Goal: Task Accomplishment & Management: Use online tool/utility

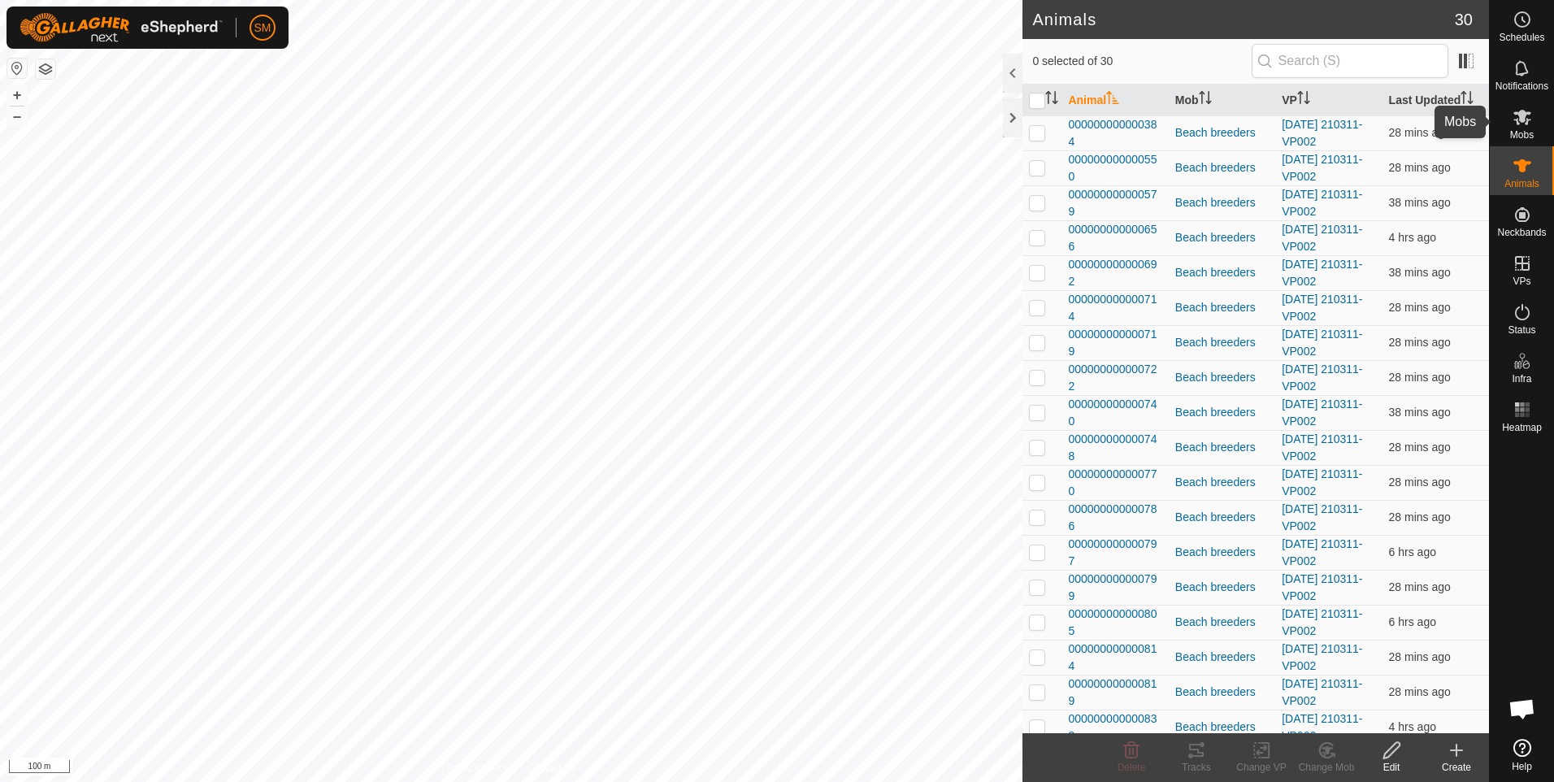
click at [1517, 133] on span "Mobs" at bounding box center [1522, 135] width 24 height 10
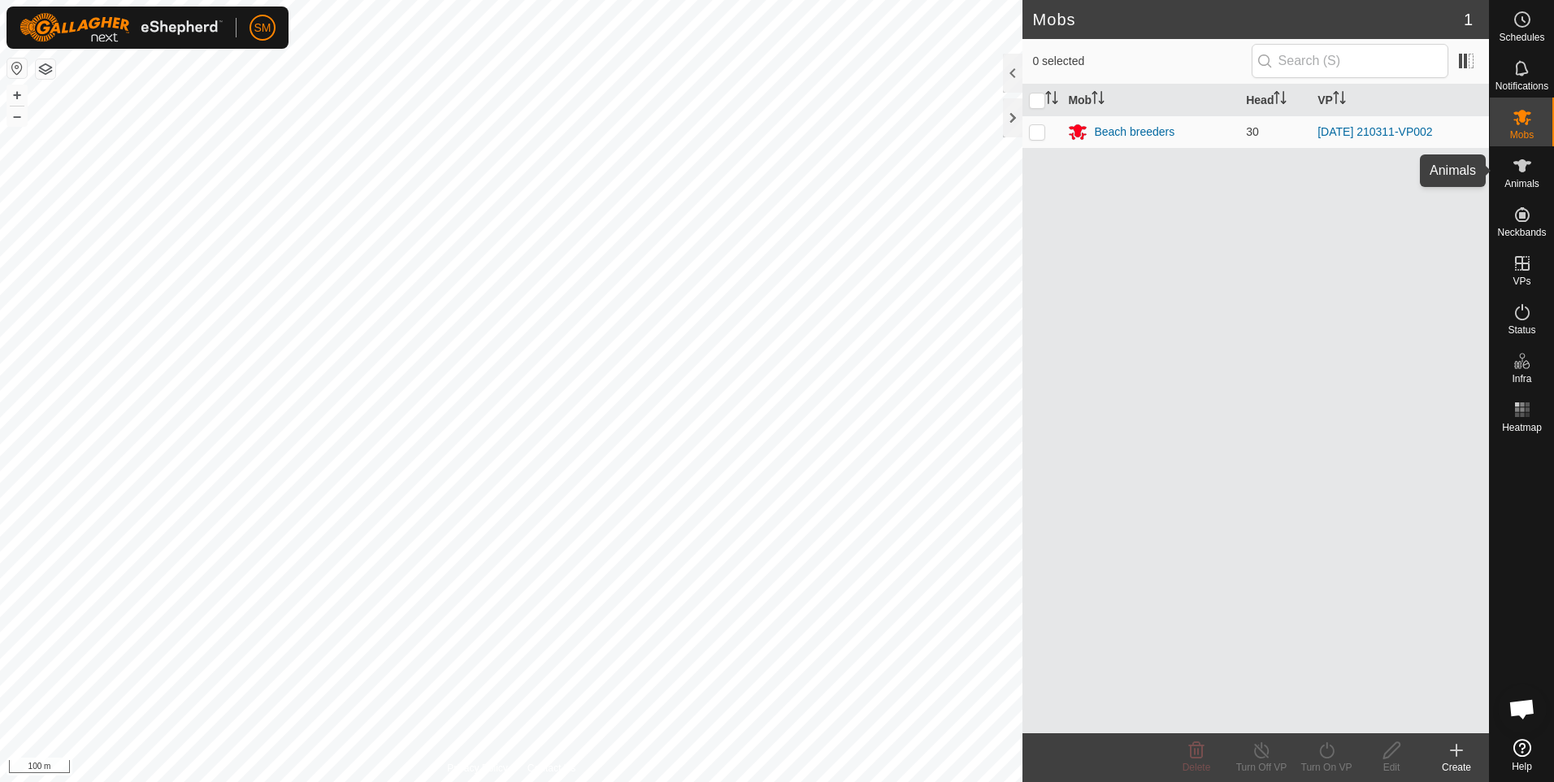
click at [1519, 176] on es-animals-svg-icon at bounding box center [1522, 166] width 29 height 26
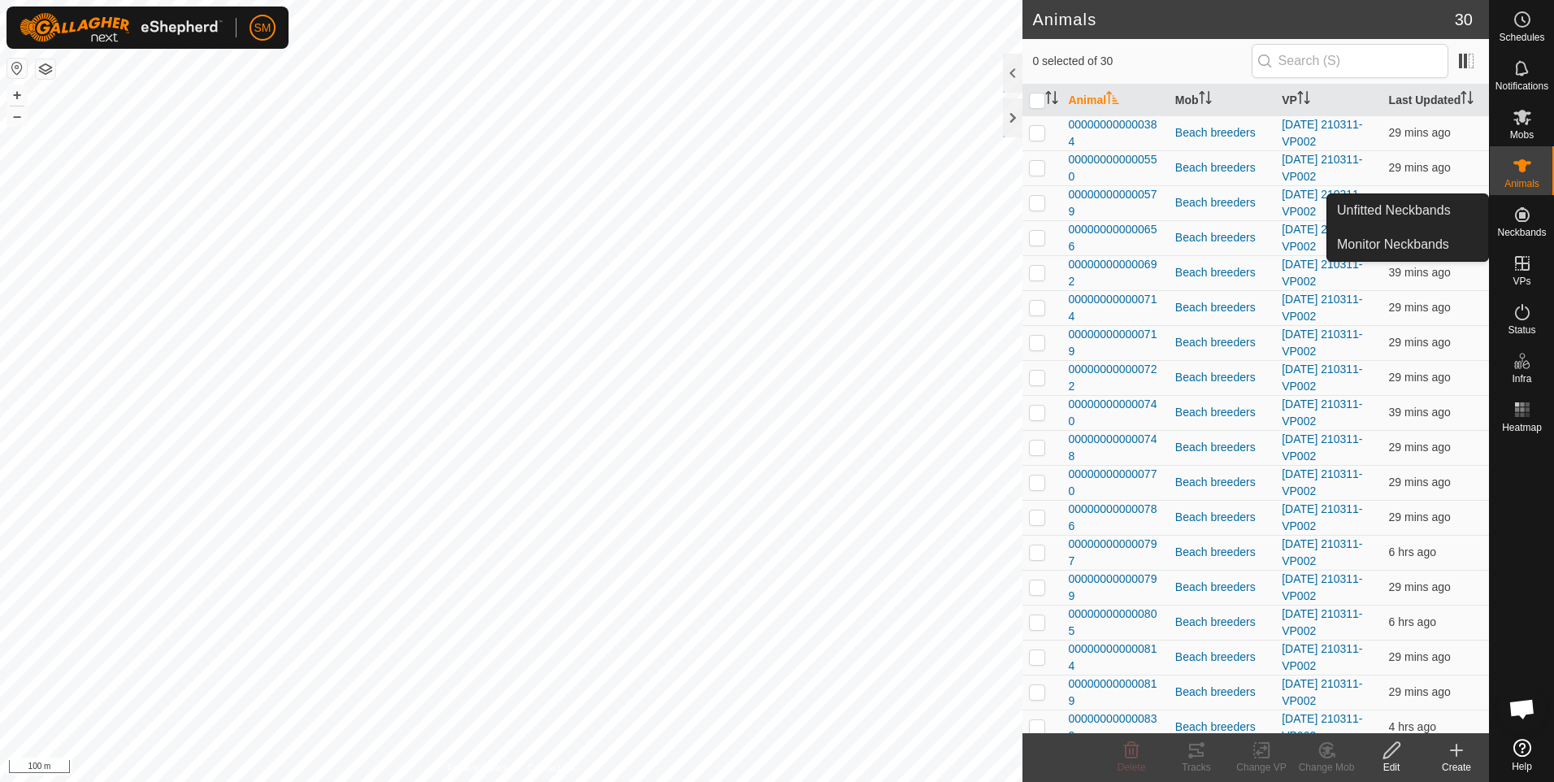
click at [1523, 217] on icon at bounding box center [1522, 214] width 15 height 15
click at [1451, 213] on link "Unfitted Neckbands" at bounding box center [1407, 210] width 161 height 33
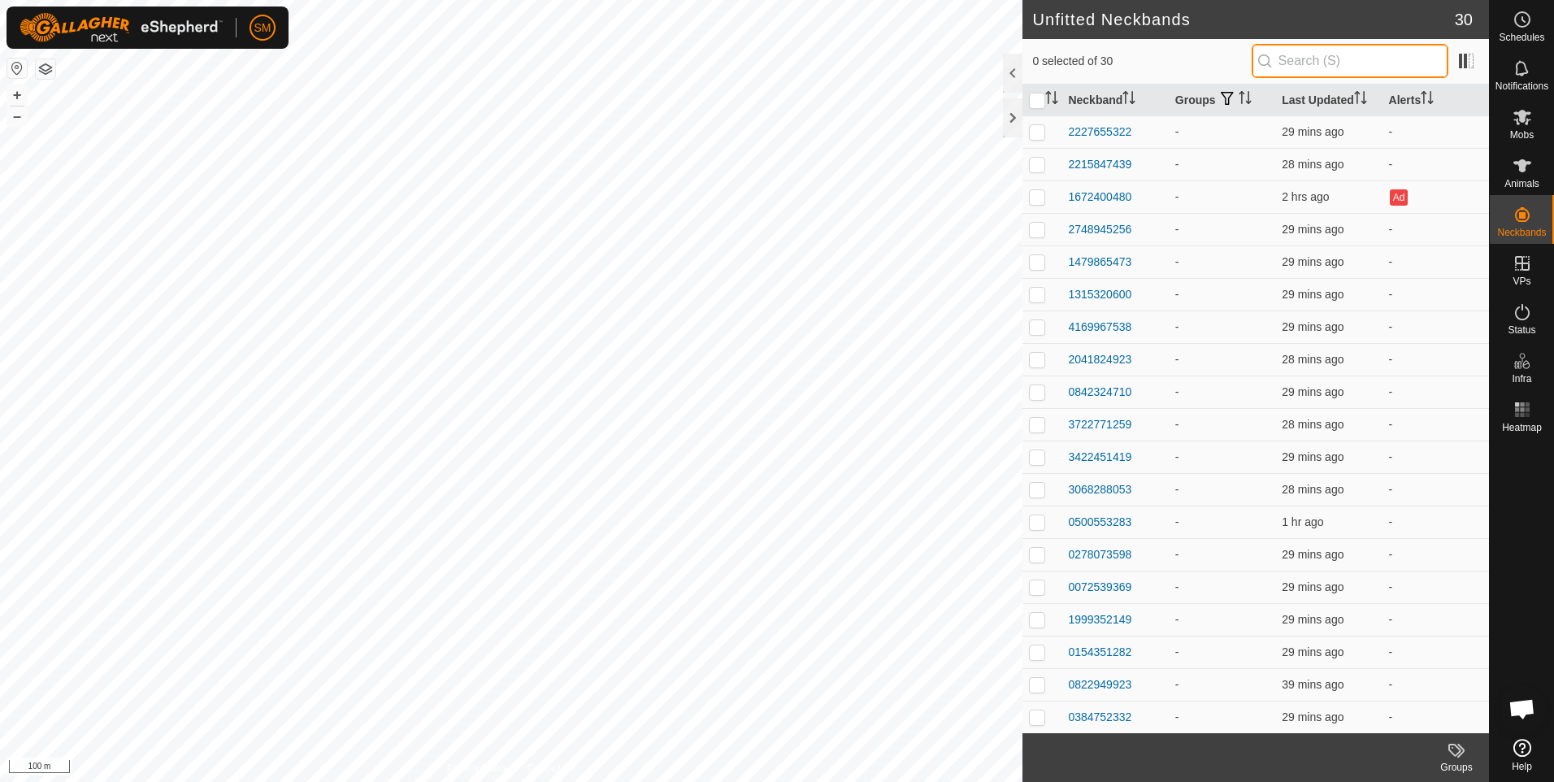
click at [1401, 68] on input "text" at bounding box center [1350, 61] width 197 height 34
click at [1472, 63] on span at bounding box center [1466, 61] width 26 height 26
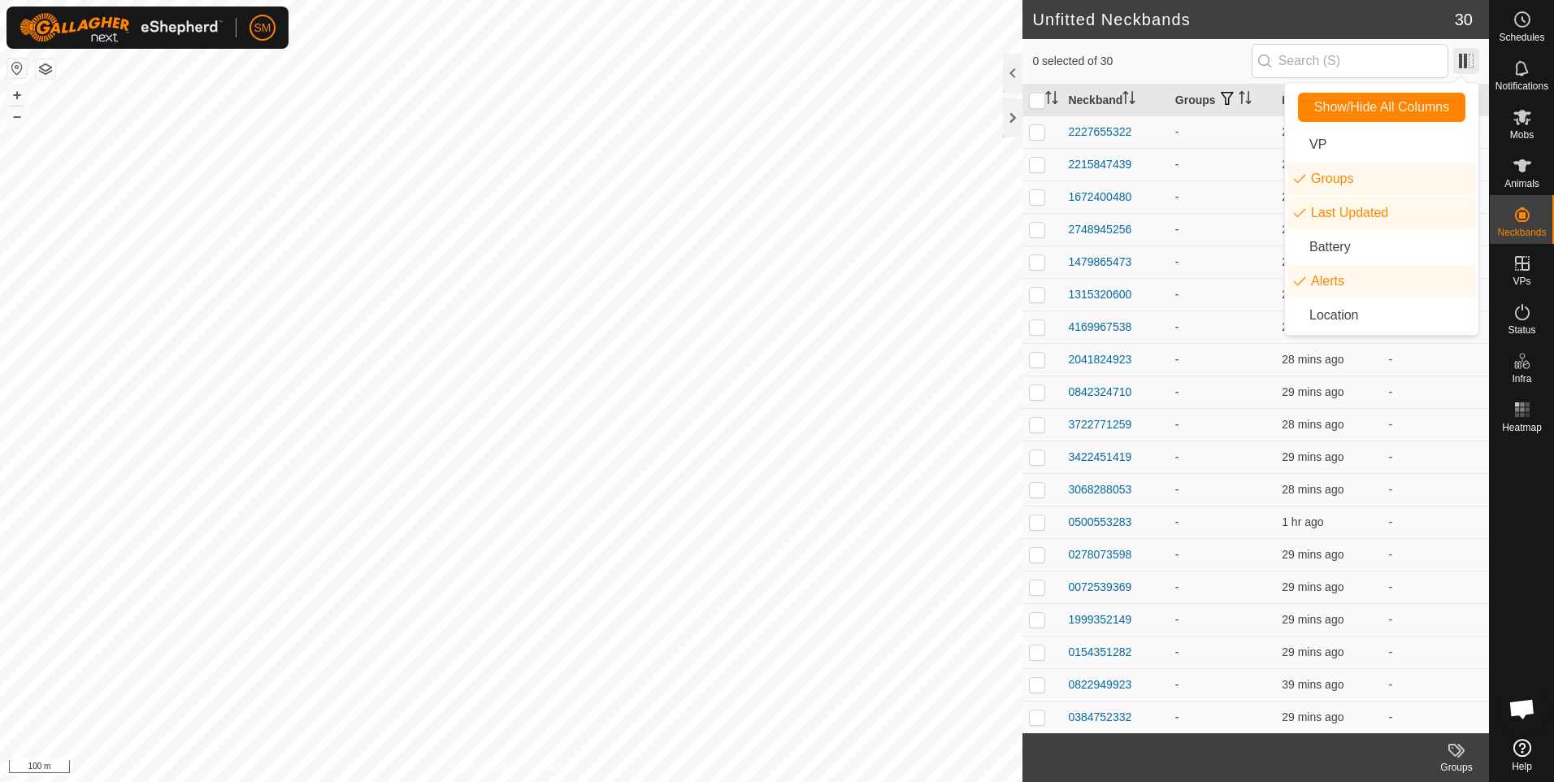
click at [1472, 63] on span at bounding box center [1466, 61] width 26 height 26
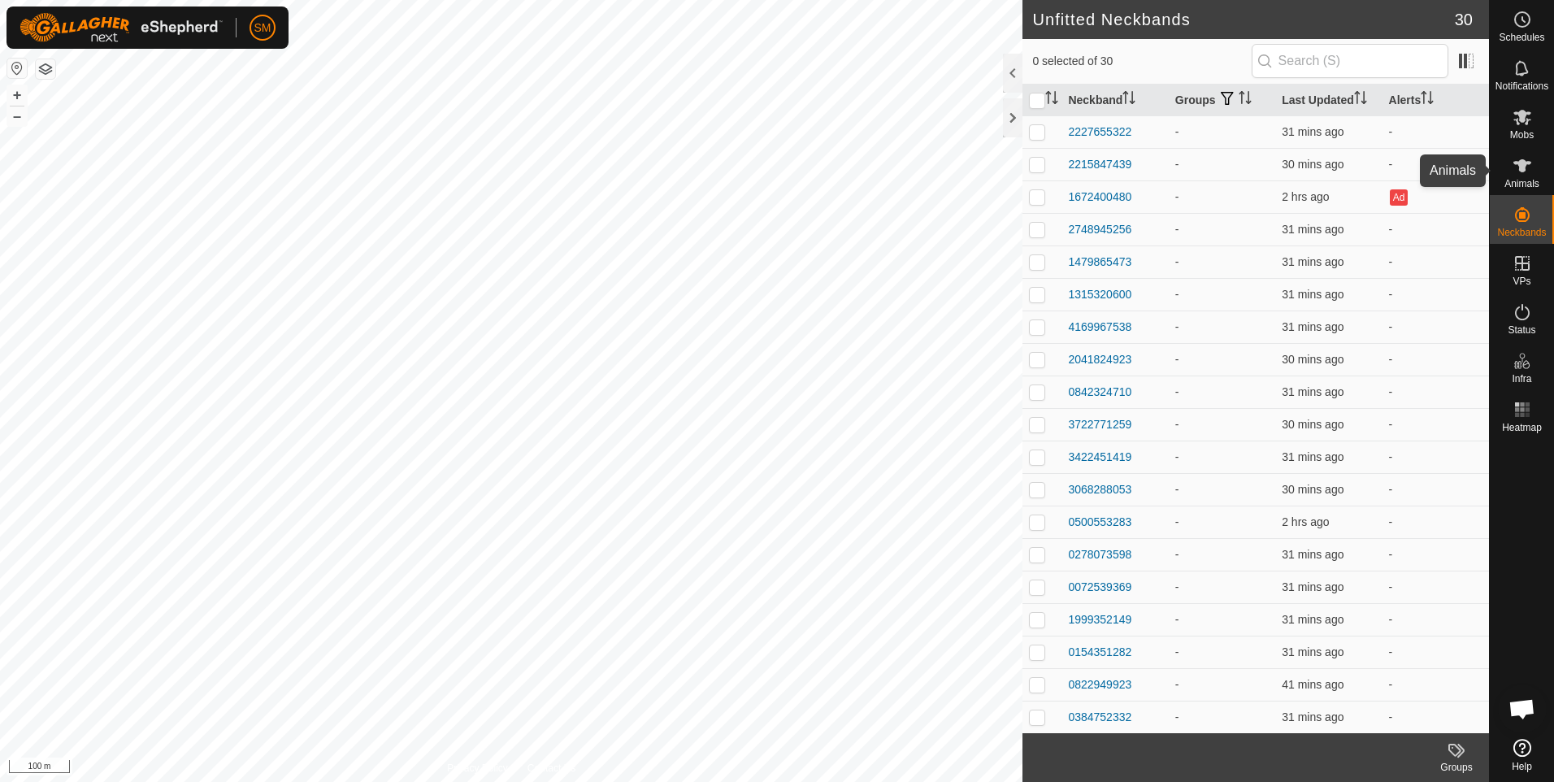
click at [1521, 168] on icon at bounding box center [1523, 165] width 18 height 13
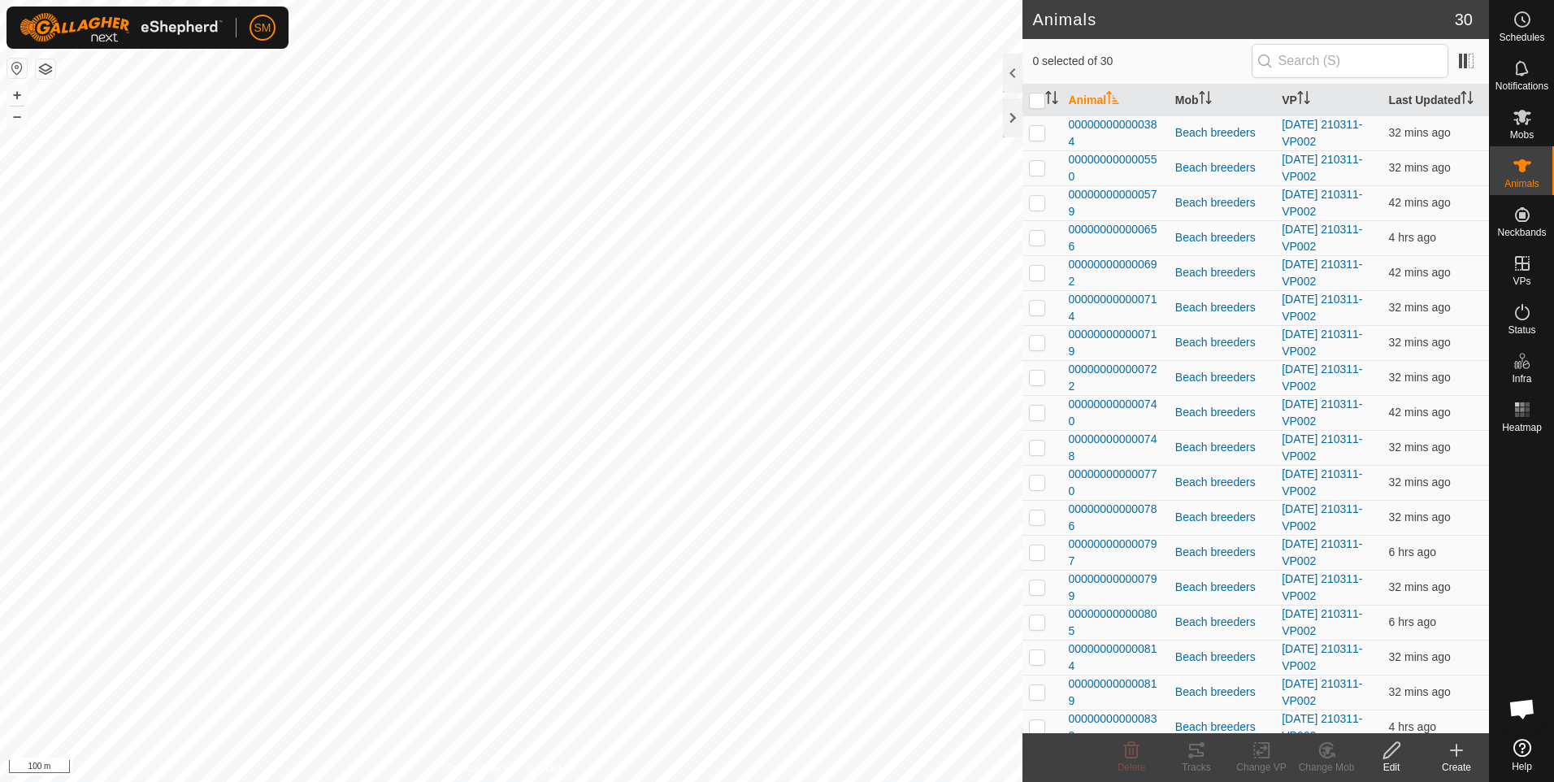
click at [1457, 755] on icon at bounding box center [1457, 750] width 0 height 11
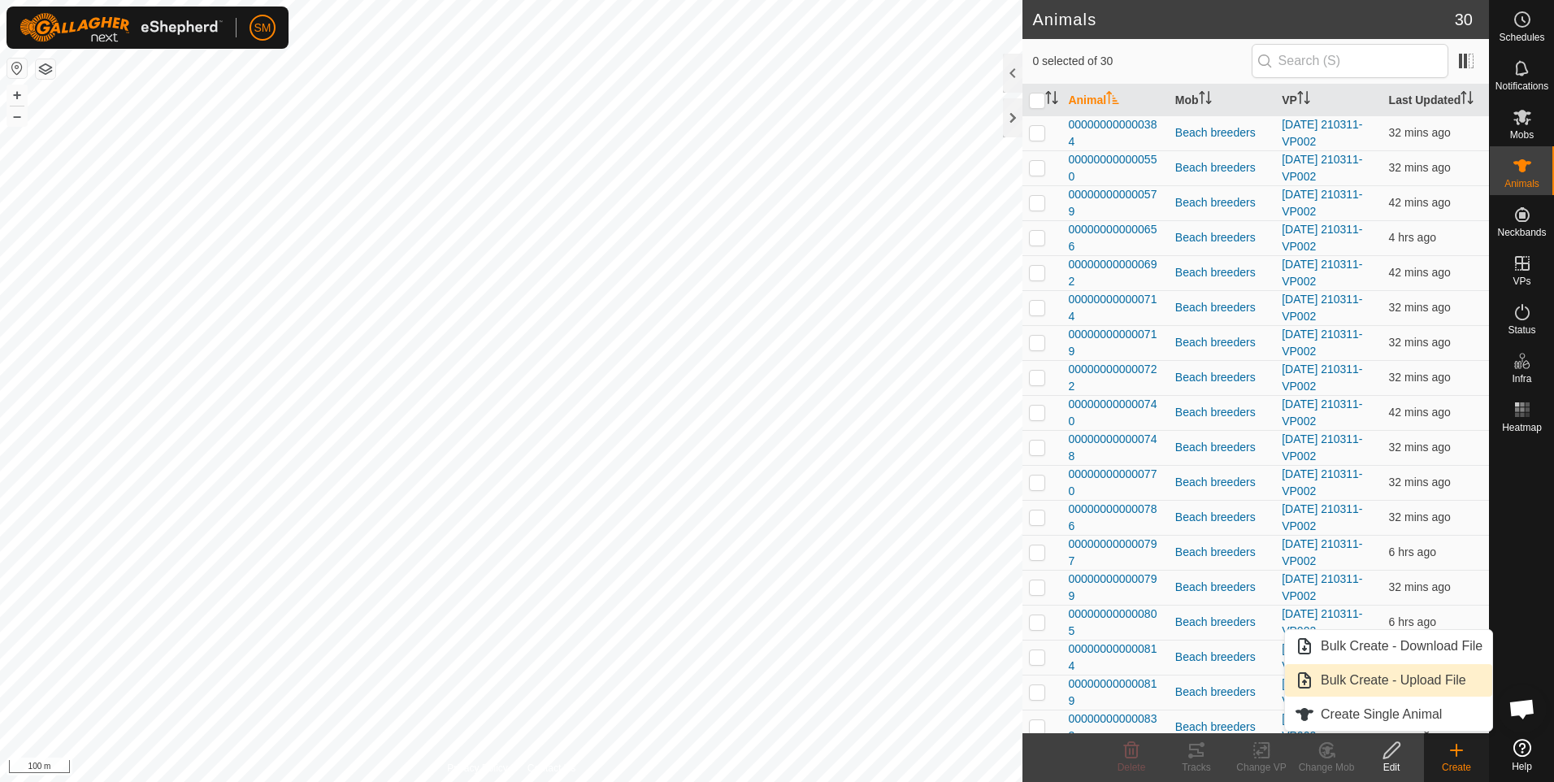
click at [1354, 683] on link "Bulk Create - Upload File" at bounding box center [1388, 680] width 207 height 33
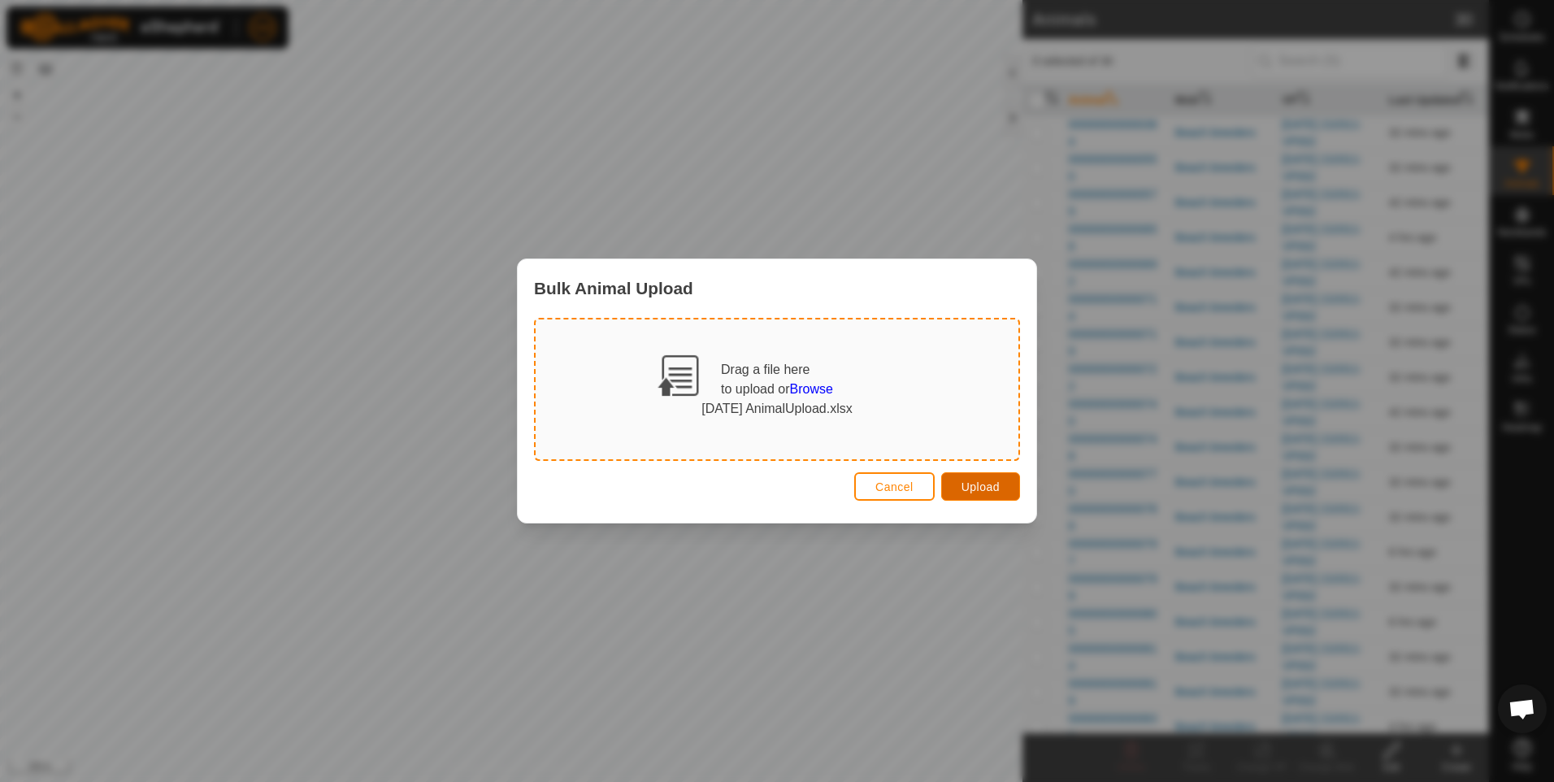
click at [958, 482] on button "Upload" at bounding box center [980, 486] width 79 height 28
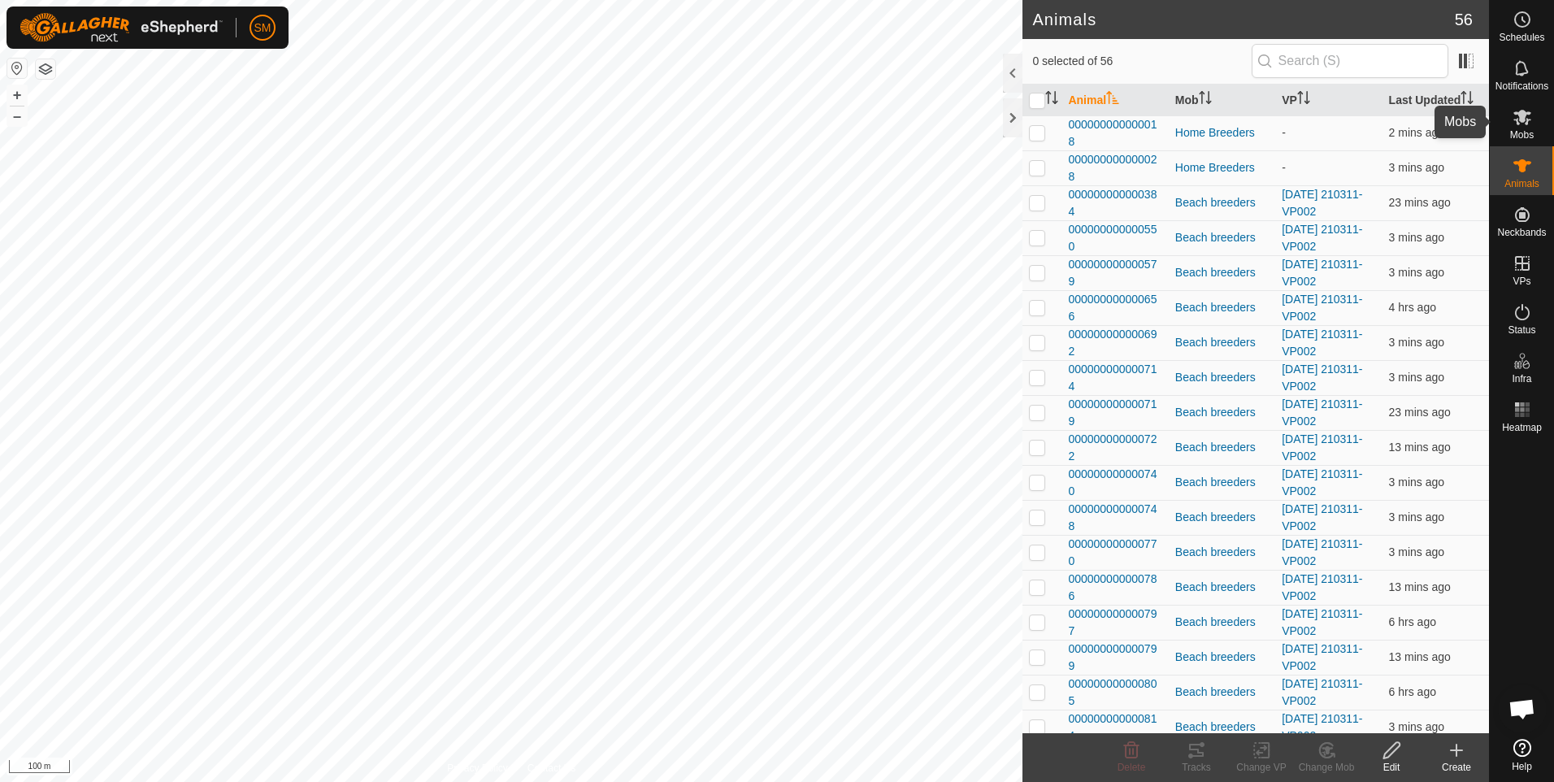
click at [1526, 120] on icon at bounding box center [1523, 117] width 20 height 20
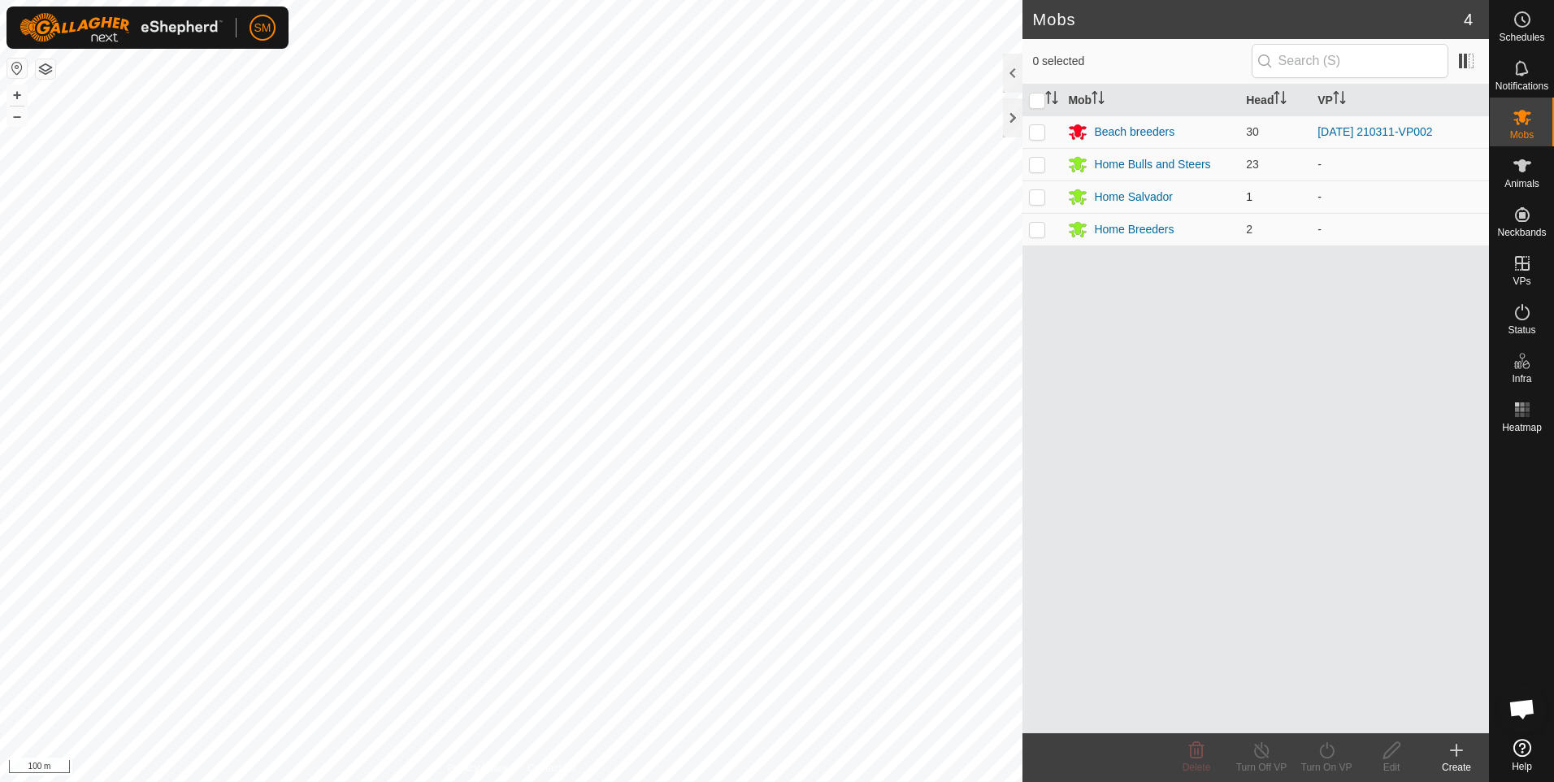
click at [1037, 196] on p-checkbox at bounding box center [1037, 196] width 16 height 13
checkbox input "true"
click at [1036, 224] on p-checkbox at bounding box center [1037, 229] width 16 height 13
checkbox input "true"
click at [1321, 752] on icon at bounding box center [1326, 750] width 15 height 16
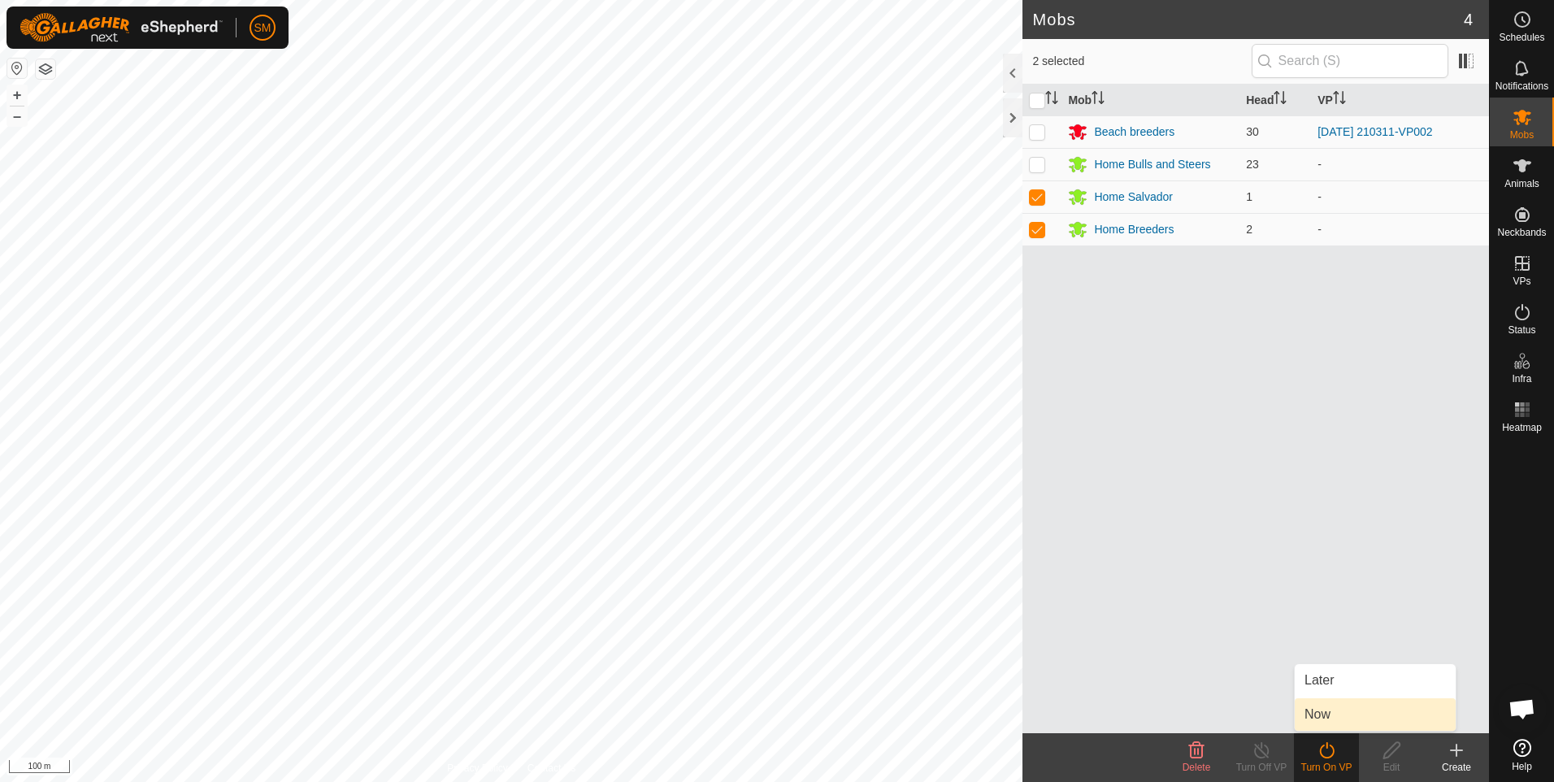
click at [1314, 719] on link "Now" at bounding box center [1375, 714] width 161 height 33
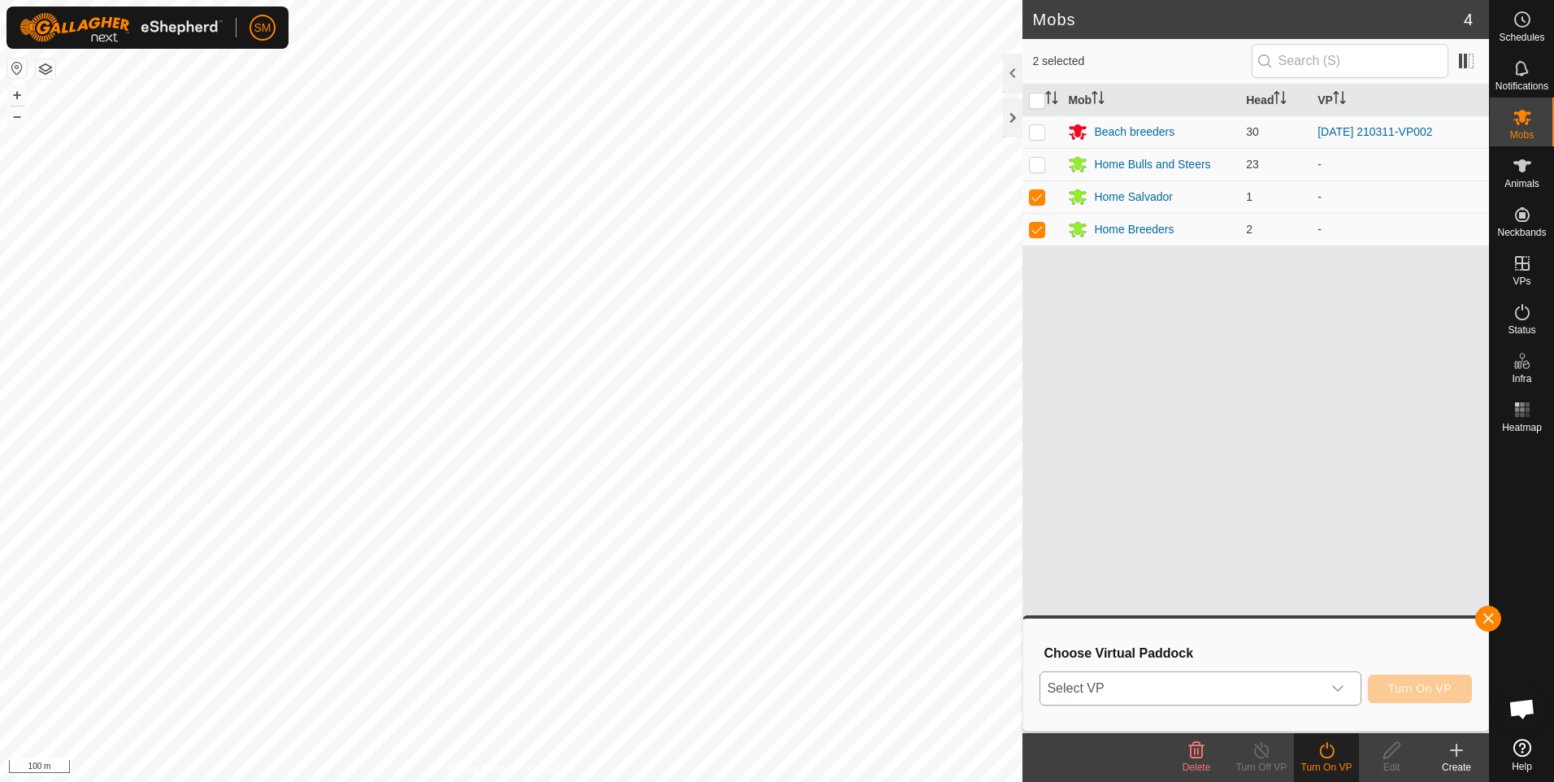
click at [1338, 690] on icon "dropdown trigger" at bounding box center [1338, 688] width 13 height 13
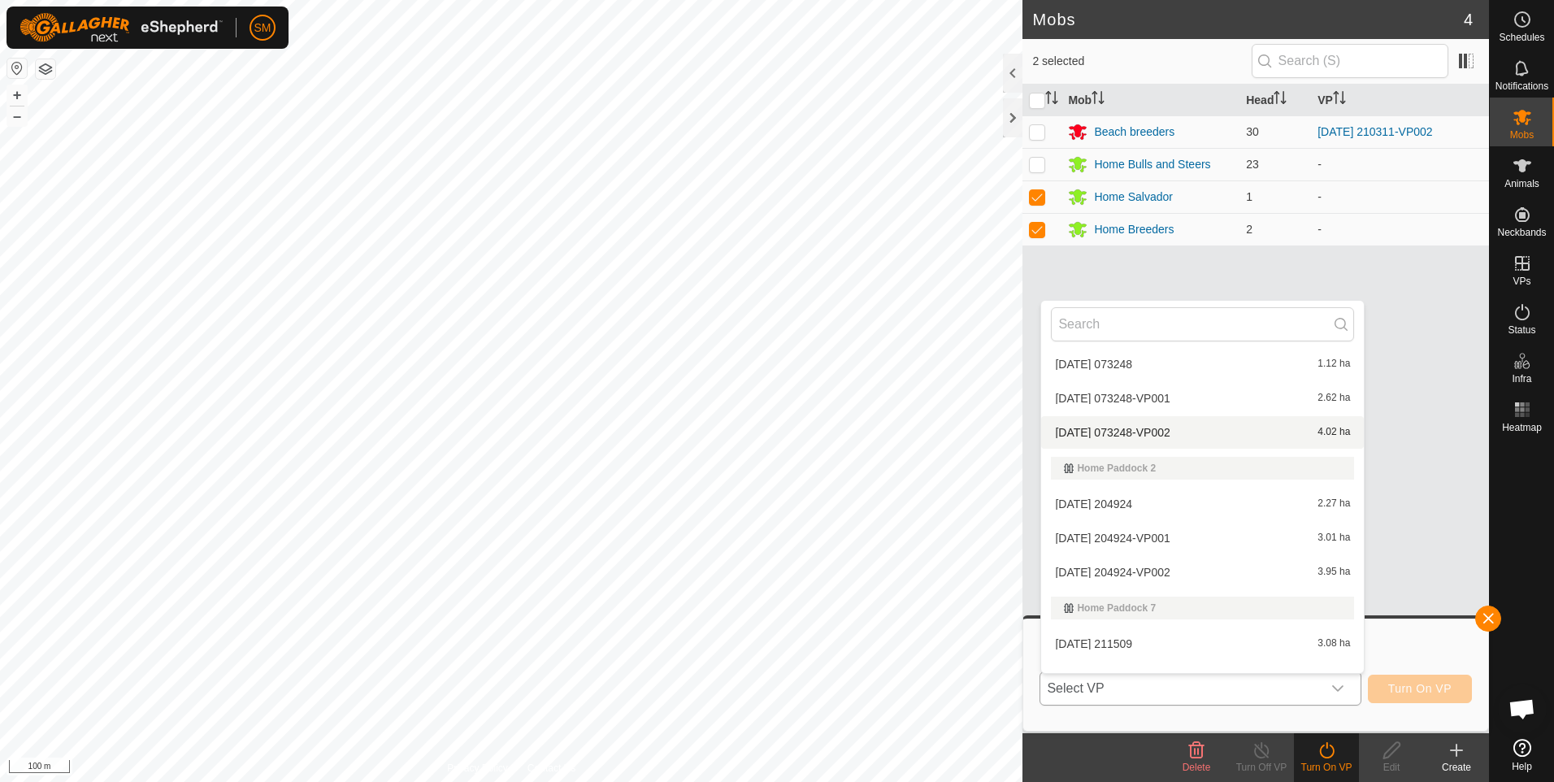
scroll to position [645, 0]
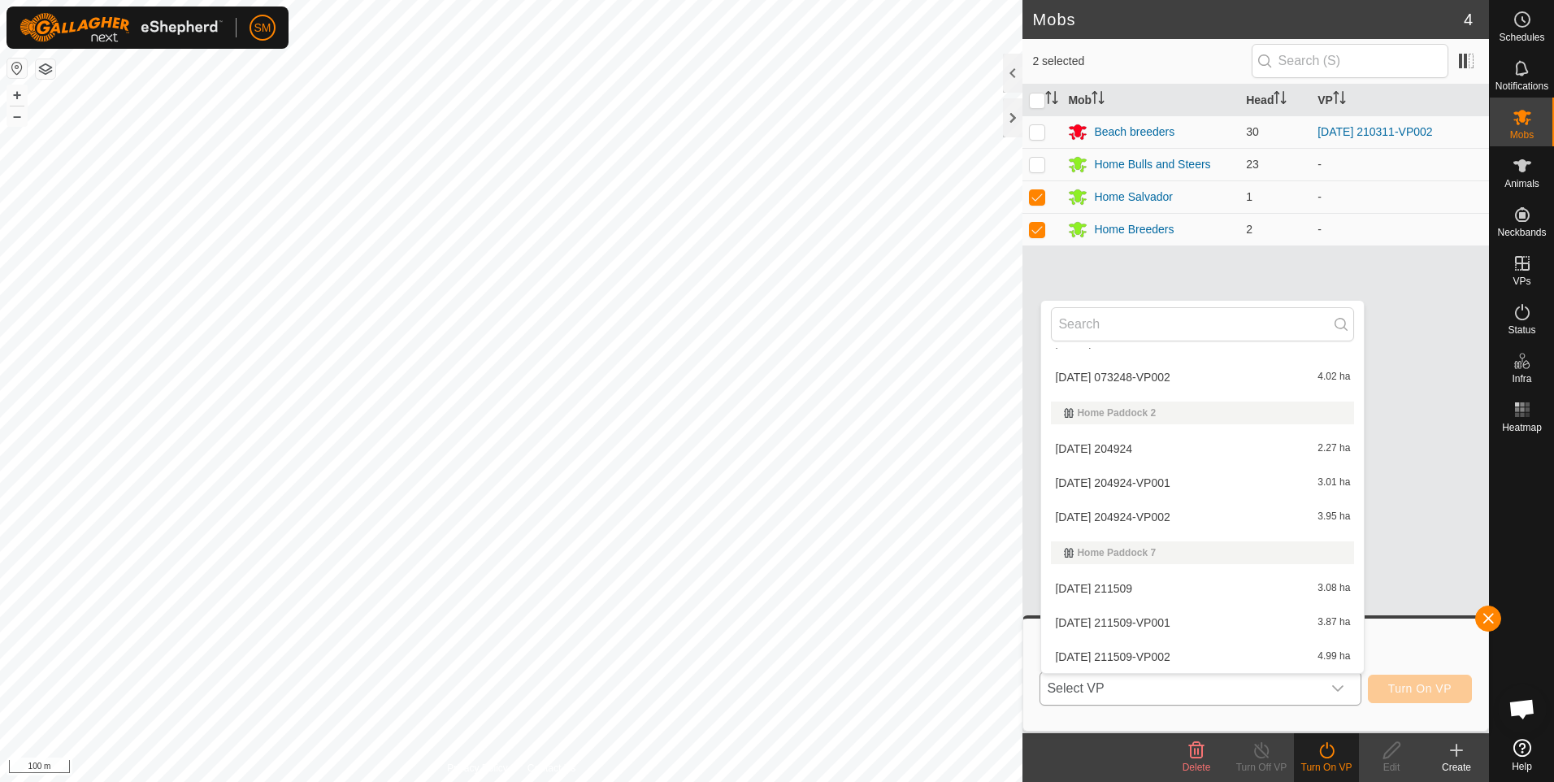
click at [1122, 449] on li "[DATE] 204924 2.27 ha" at bounding box center [1202, 448] width 323 height 33
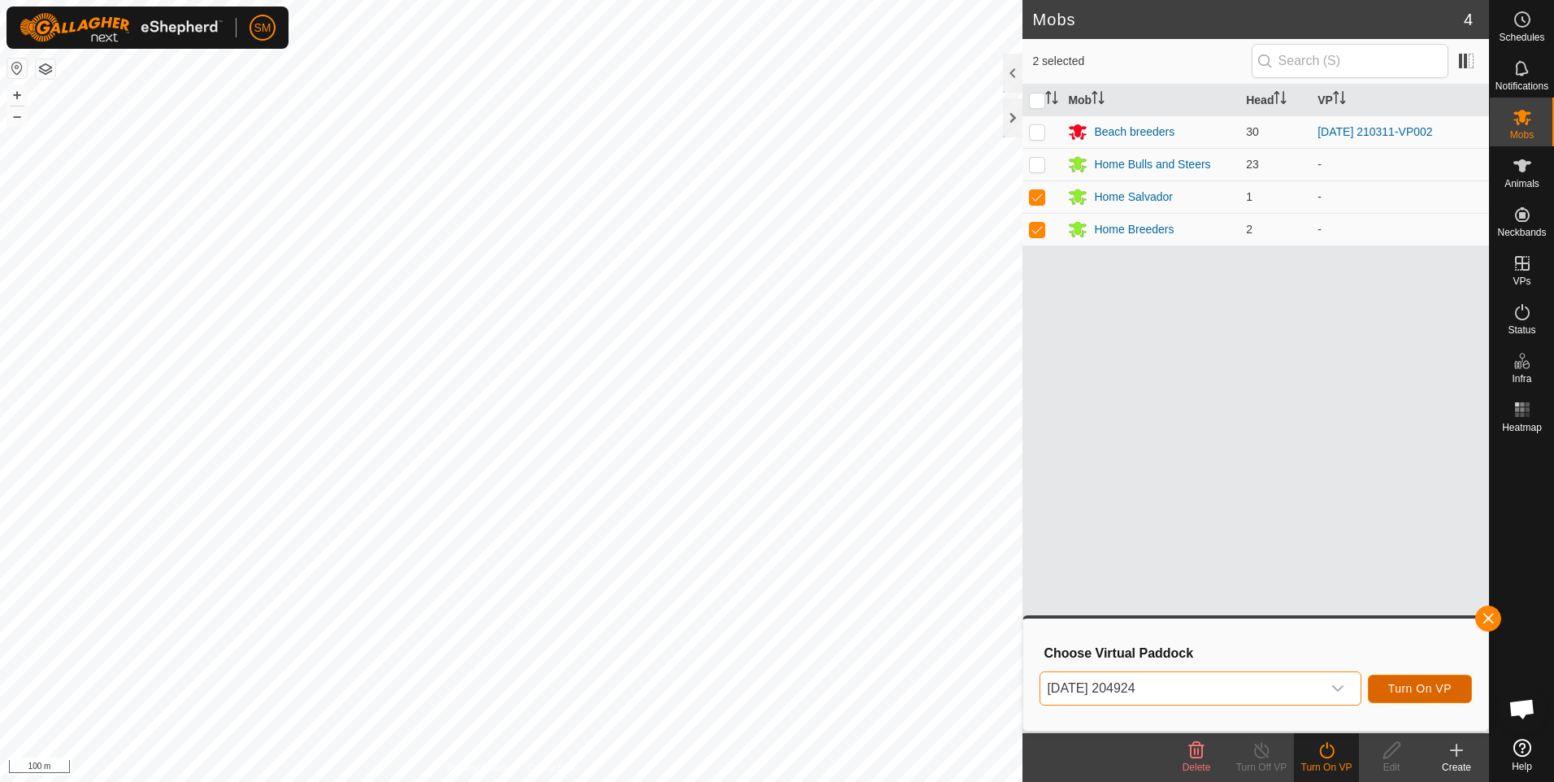
click at [1406, 685] on span "Turn On VP" at bounding box center [1419, 688] width 63 height 13
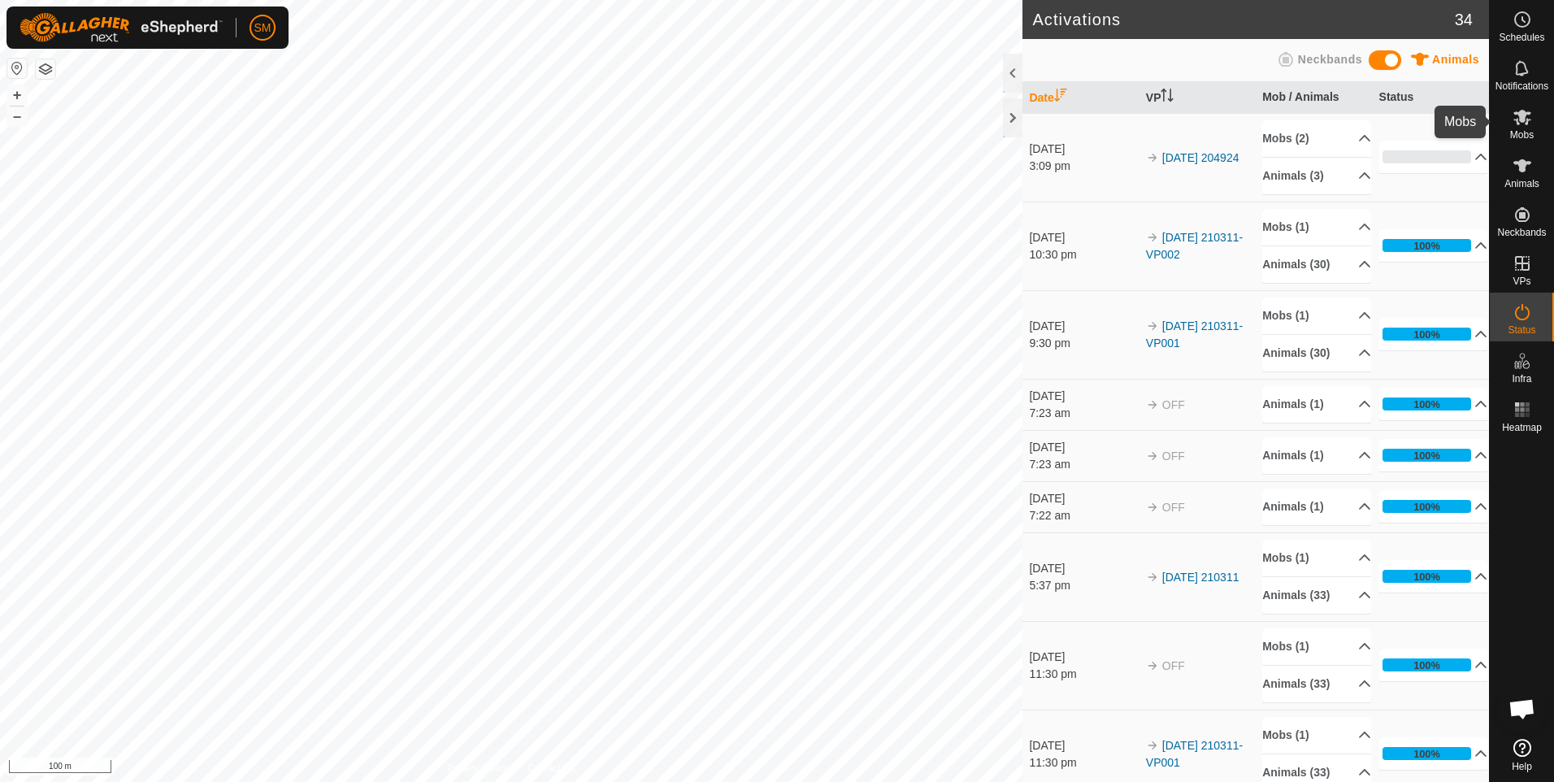
click at [1521, 123] on icon at bounding box center [1523, 117] width 20 height 20
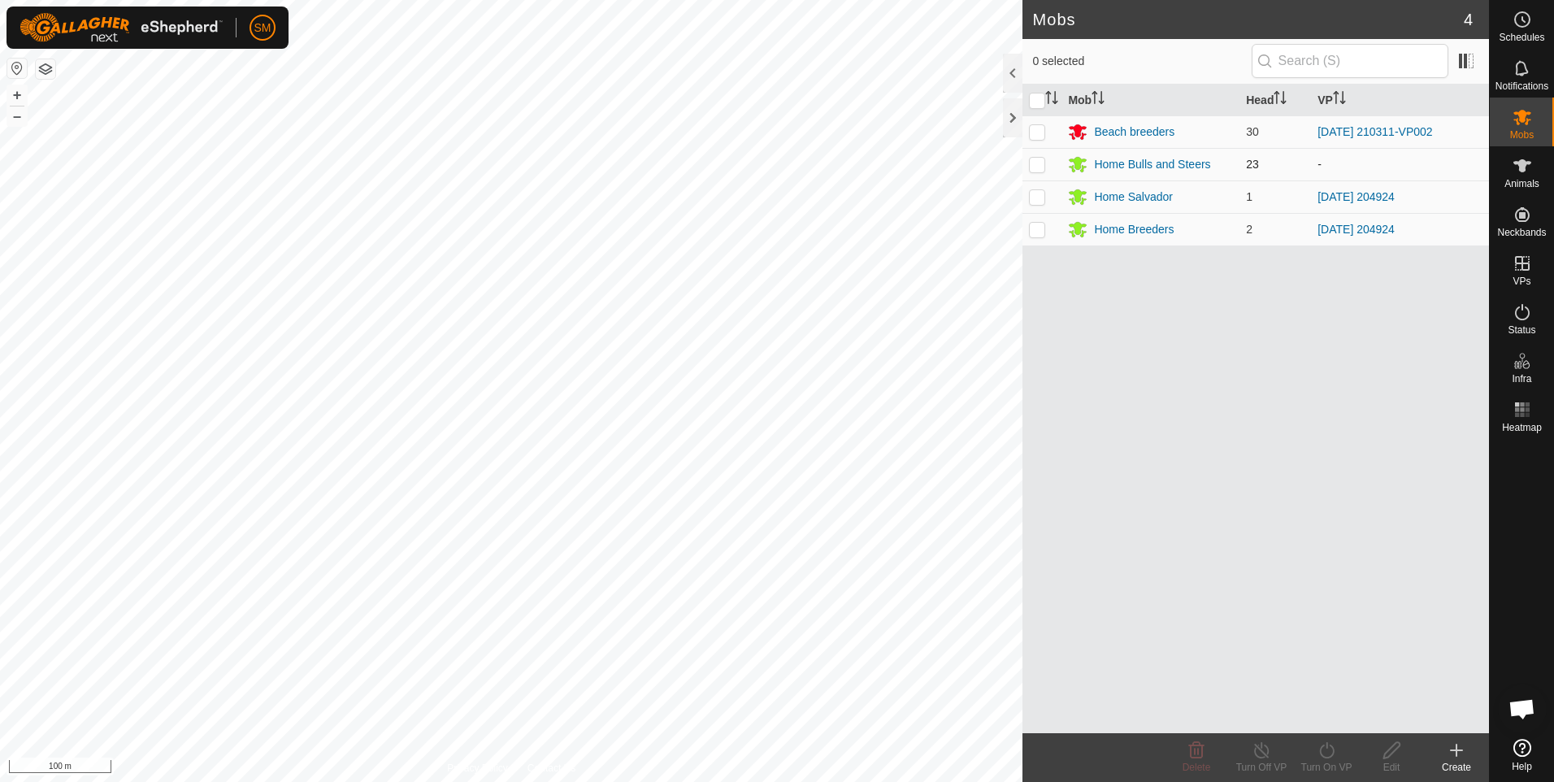
click at [1038, 163] on p-checkbox at bounding box center [1037, 164] width 16 height 13
checkbox input "true"
click at [1325, 753] on icon at bounding box center [1327, 751] width 20 height 20
click at [1323, 716] on link "Now" at bounding box center [1375, 714] width 161 height 33
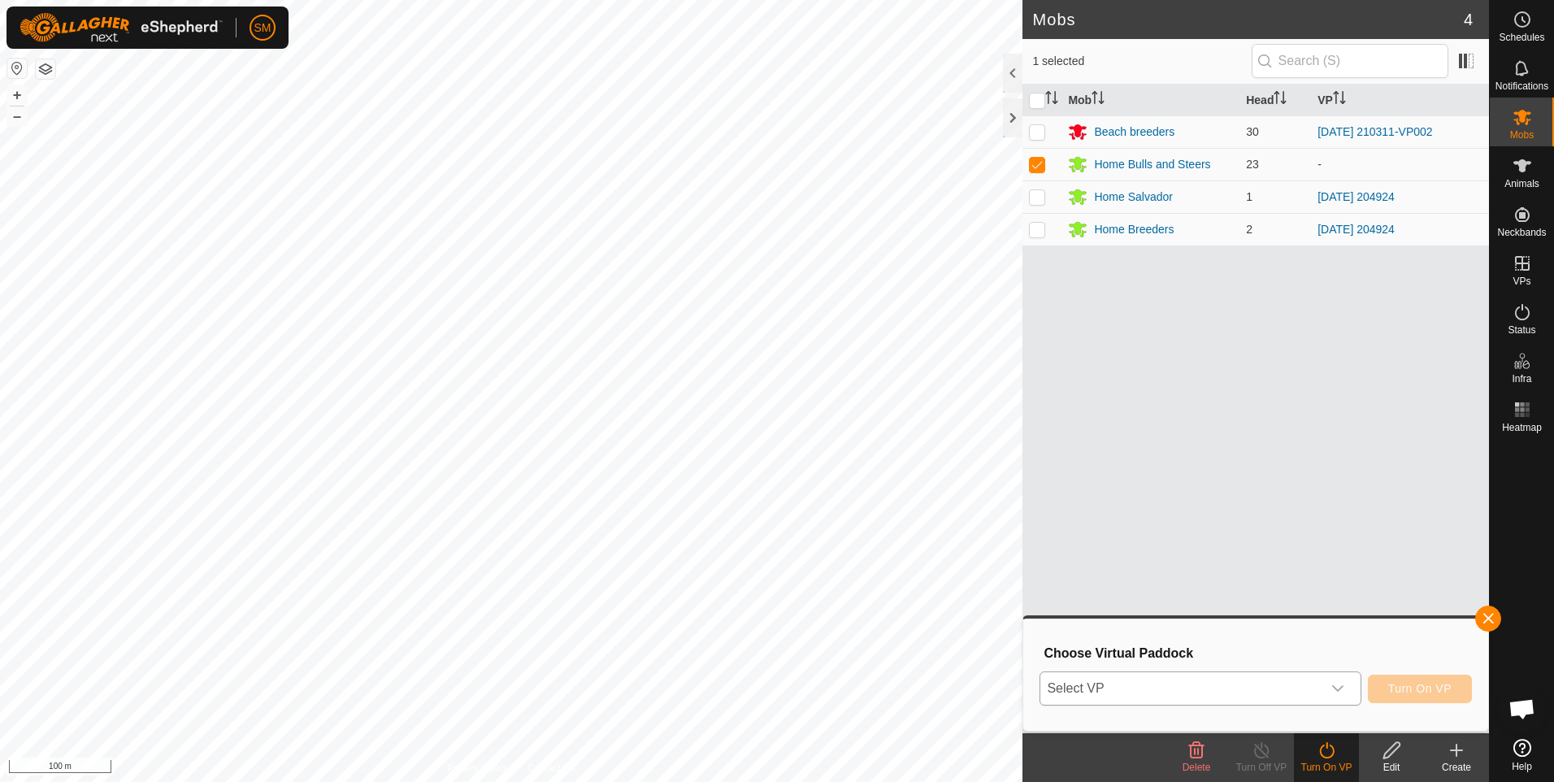
click at [1342, 687] on icon "dropdown trigger" at bounding box center [1338, 688] width 13 height 13
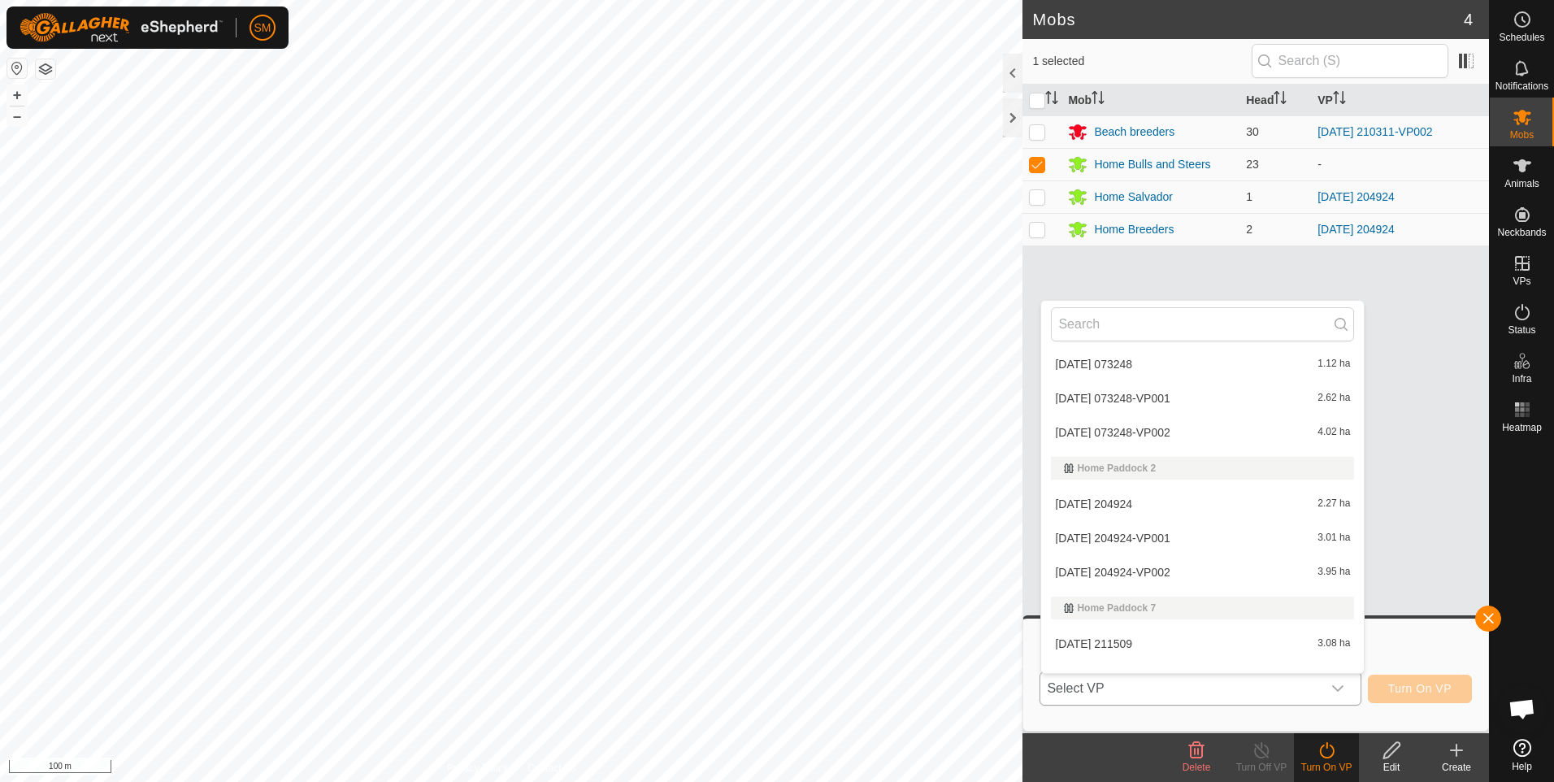
scroll to position [645, 0]
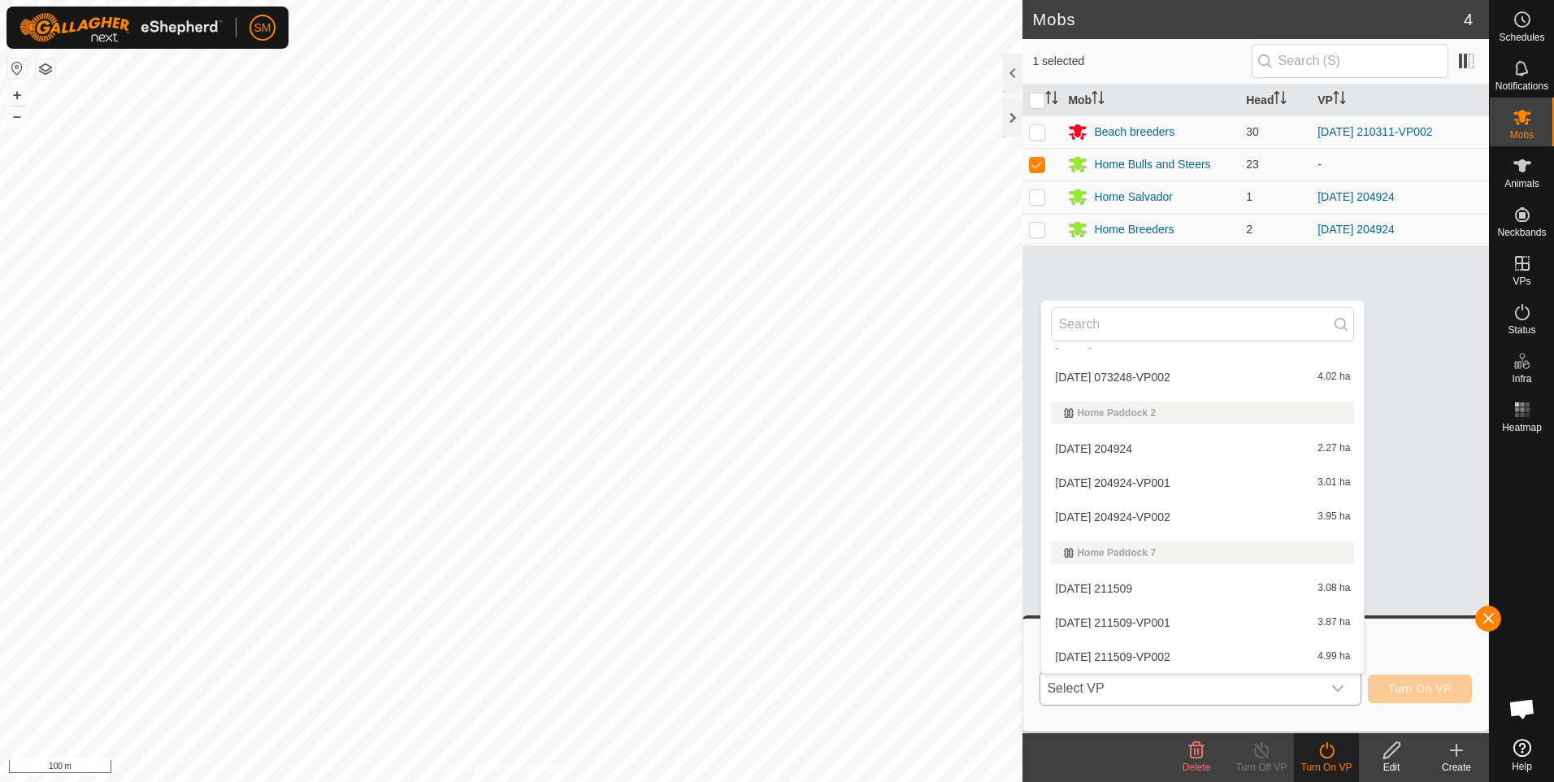
click at [1145, 588] on li "[DATE] 211509 3.08 ha" at bounding box center [1202, 588] width 323 height 33
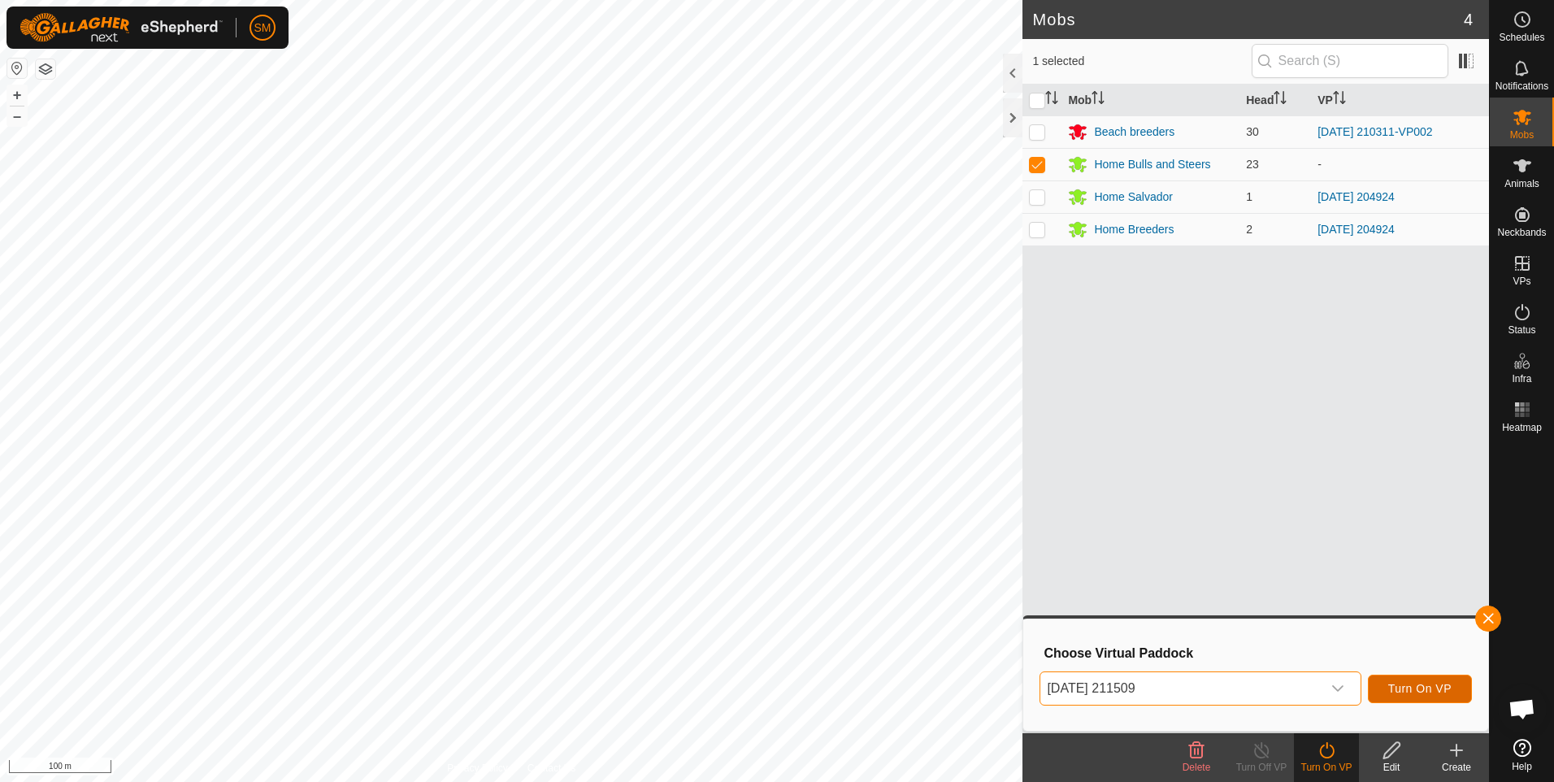
click at [1410, 684] on span "Turn On VP" at bounding box center [1419, 688] width 63 height 13
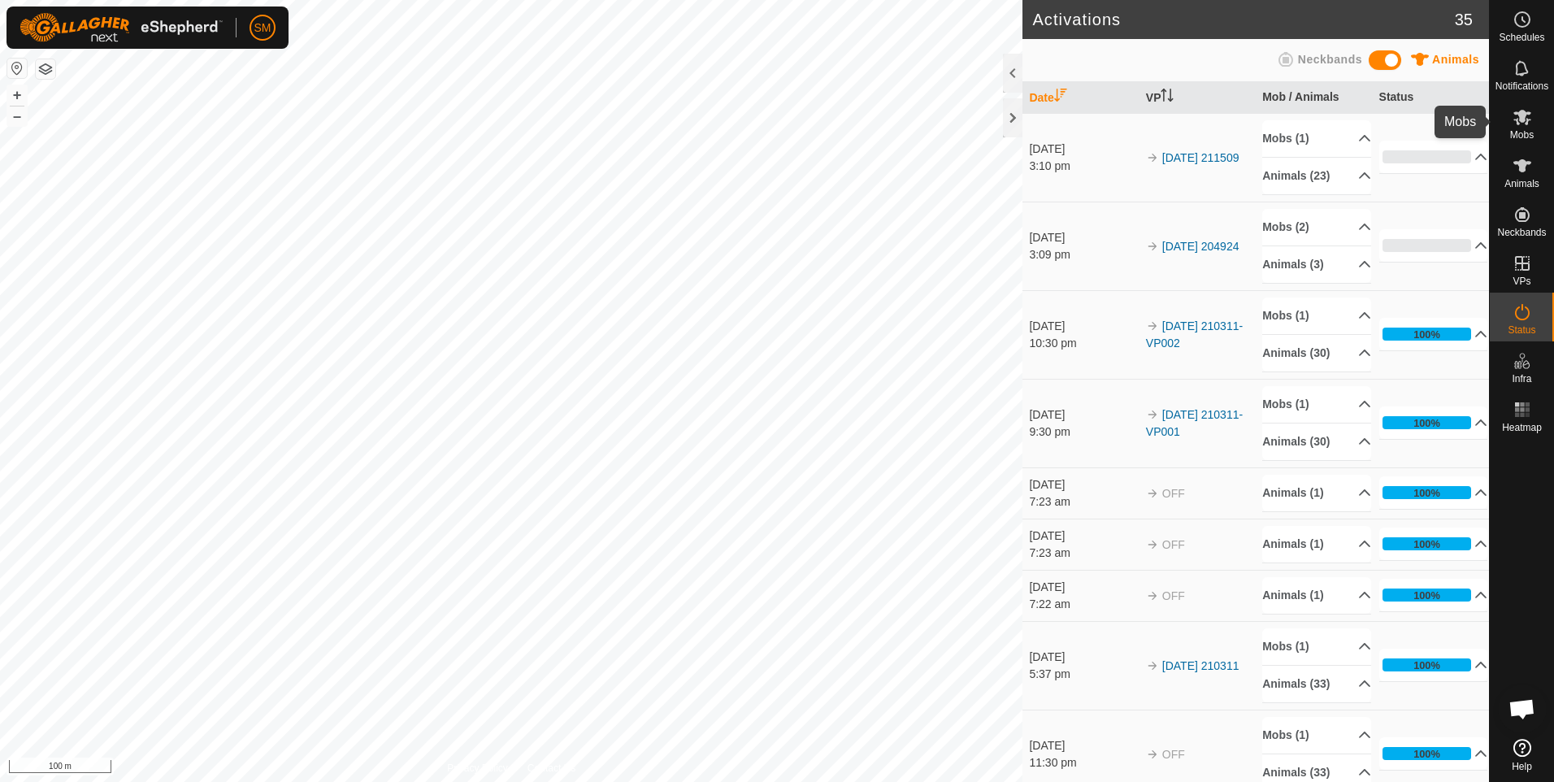
click at [1532, 123] on icon at bounding box center [1523, 117] width 20 height 20
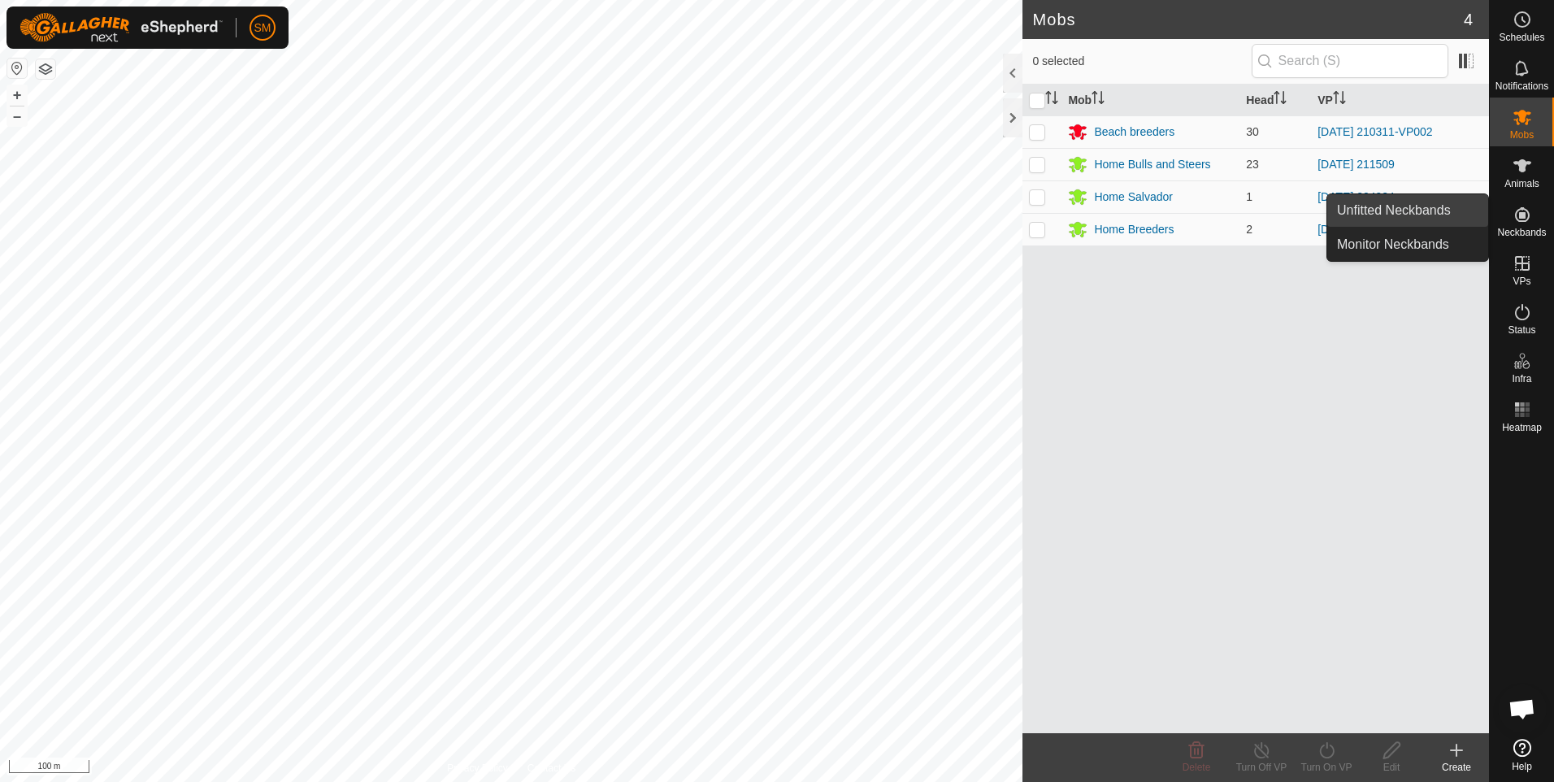
click at [1393, 211] on link "Unfitted Neckbands" at bounding box center [1407, 210] width 161 height 33
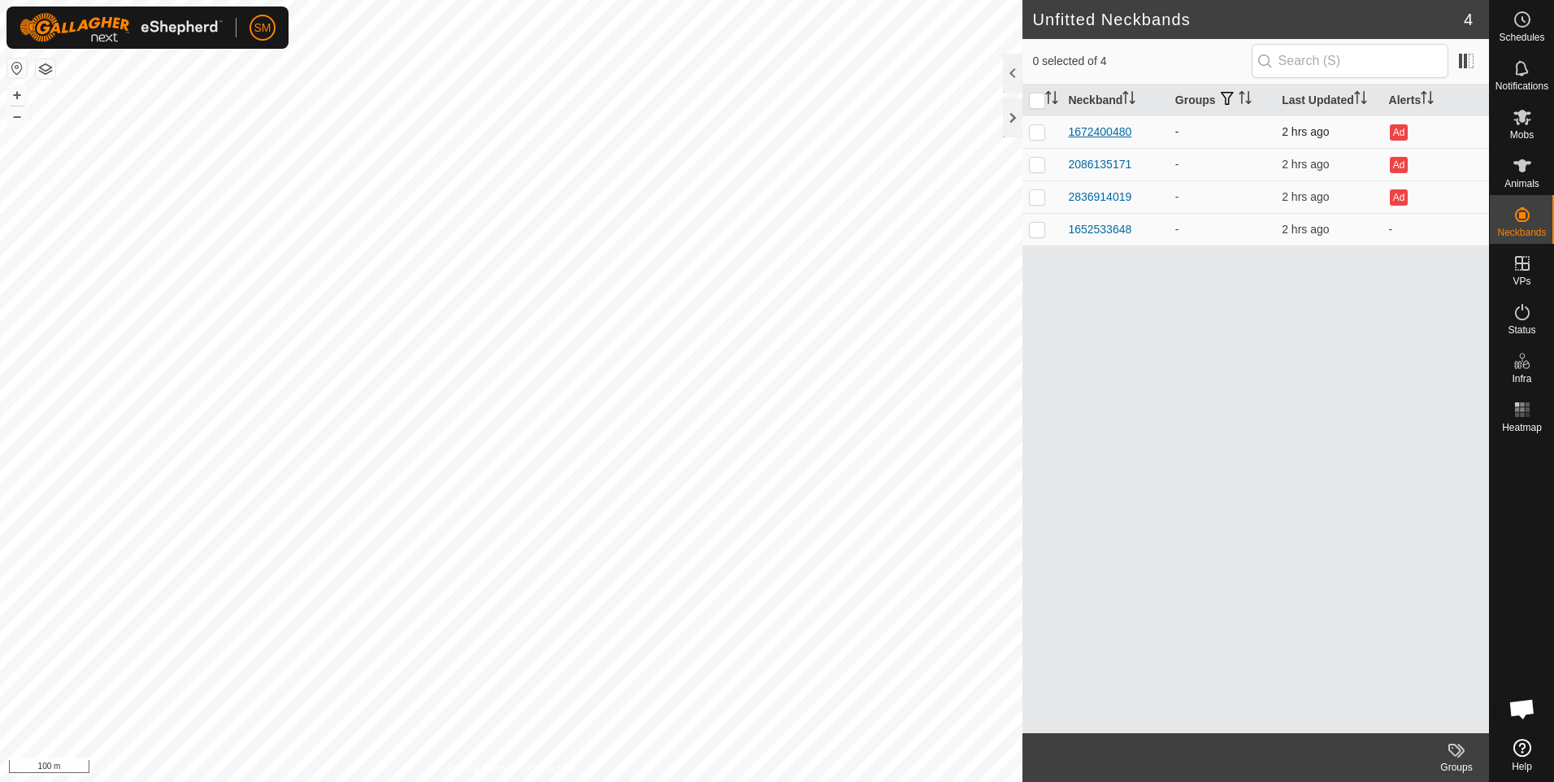
click at [1107, 131] on div "1672400480" at bounding box center [1099, 132] width 63 height 17
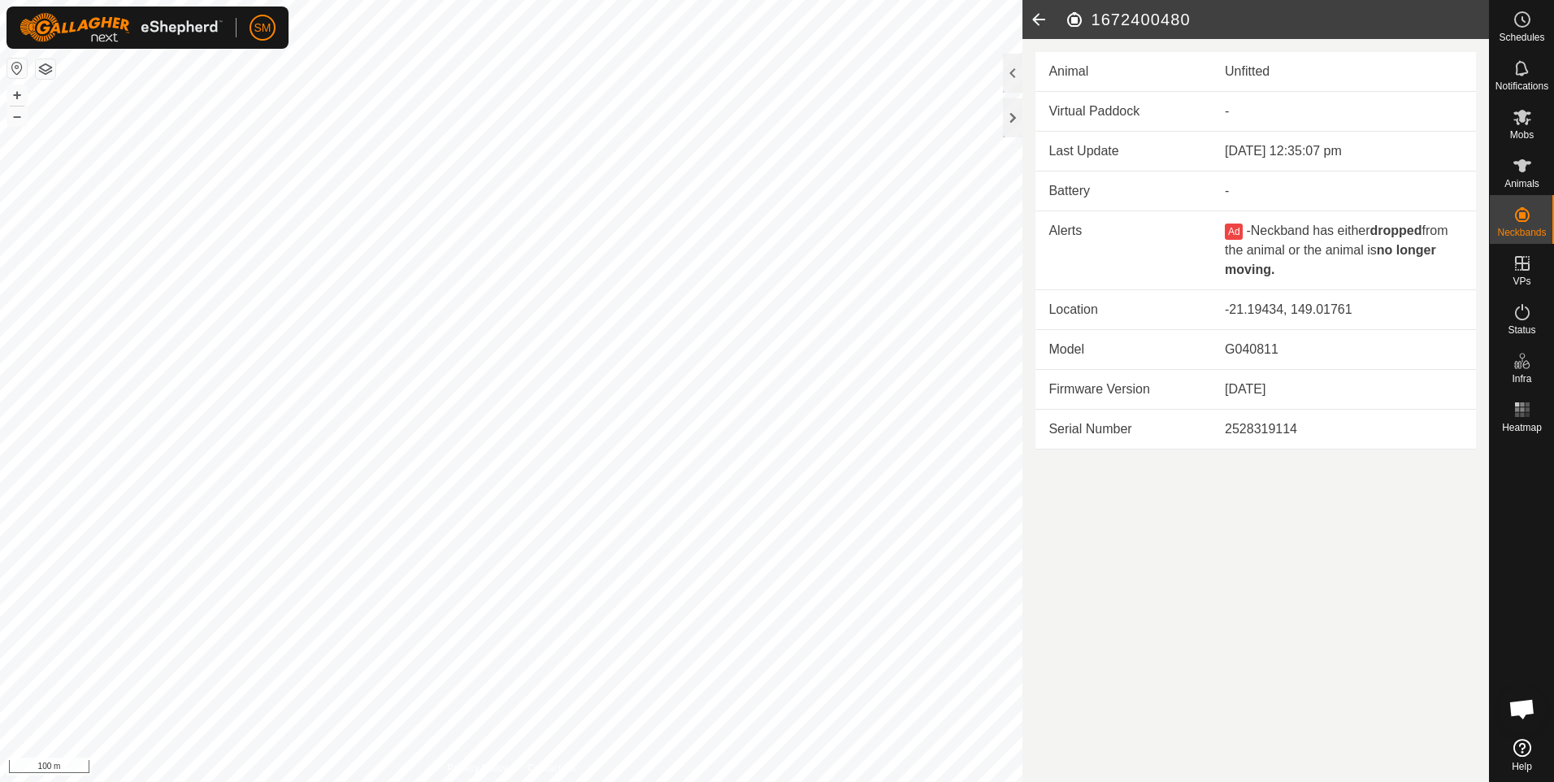
click at [1150, 536] on article "1672400480 Animal Unfitted Virtual Paddock - Last Update [DATE] 12:35:07 pm Bat…" at bounding box center [1256, 391] width 467 height 782
click at [1037, 19] on icon at bounding box center [1039, 19] width 33 height 39
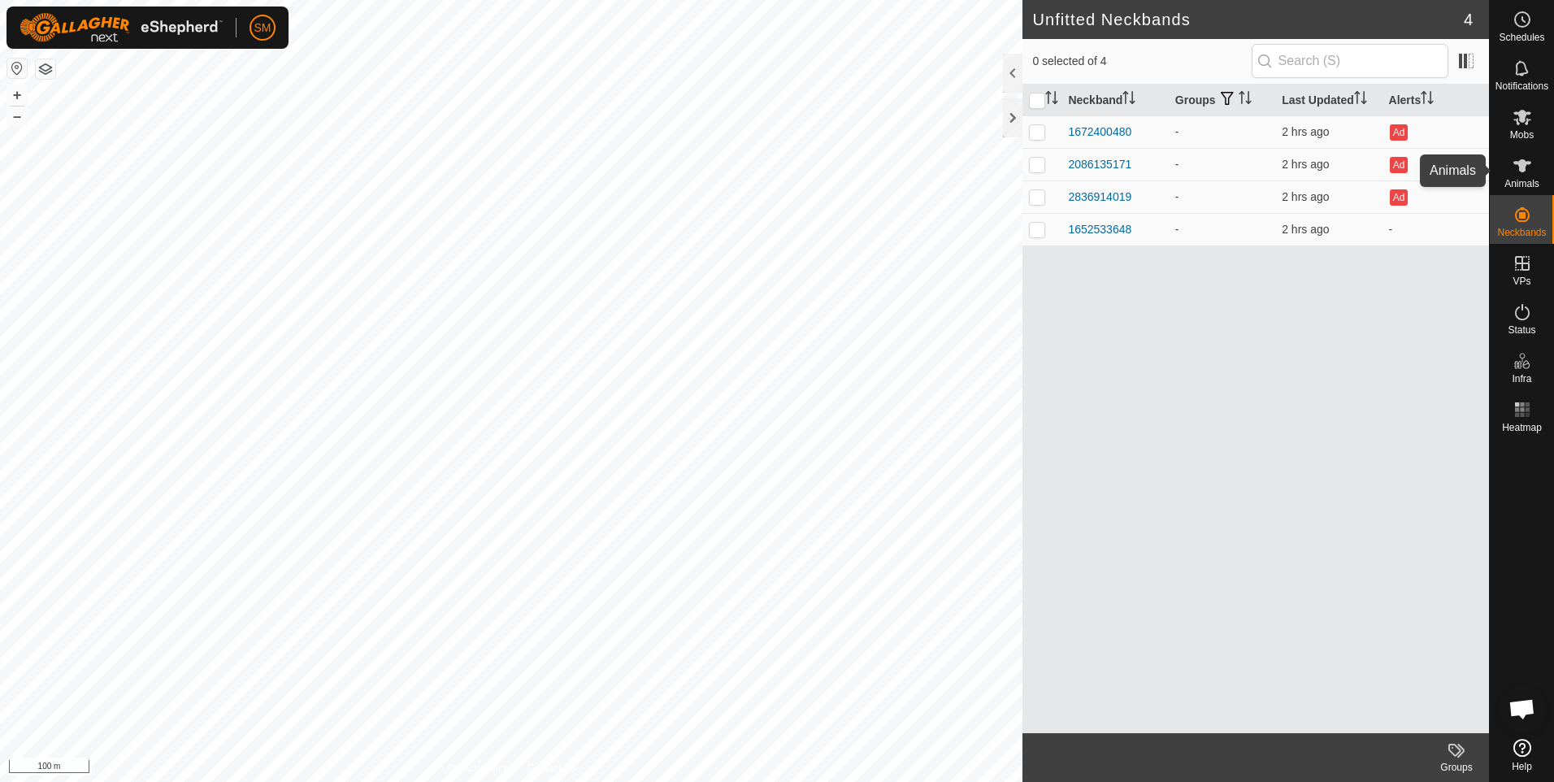
click at [1518, 164] on icon at bounding box center [1523, 165] width 18 height 13
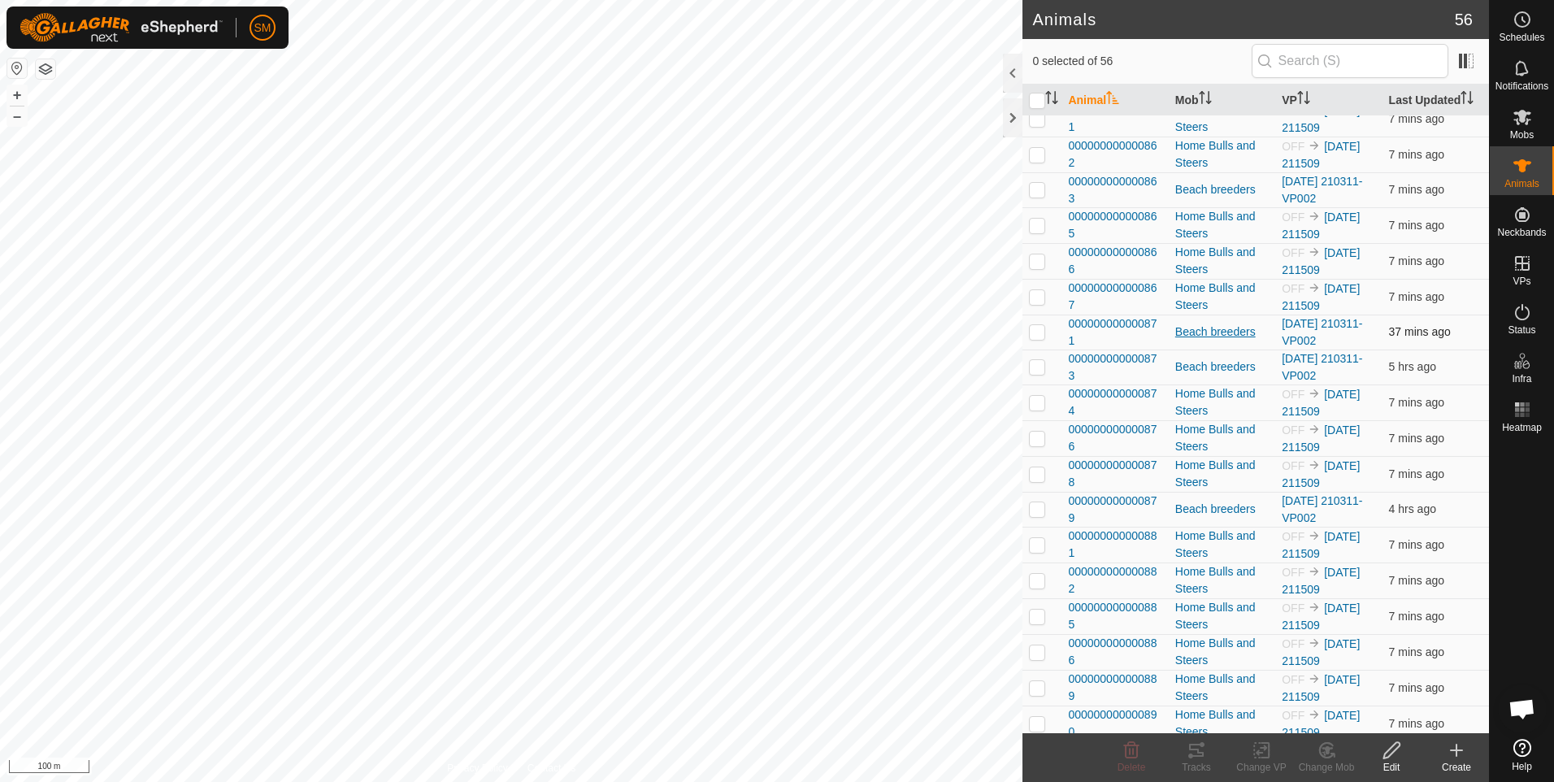
scroll to position [1362, 0]
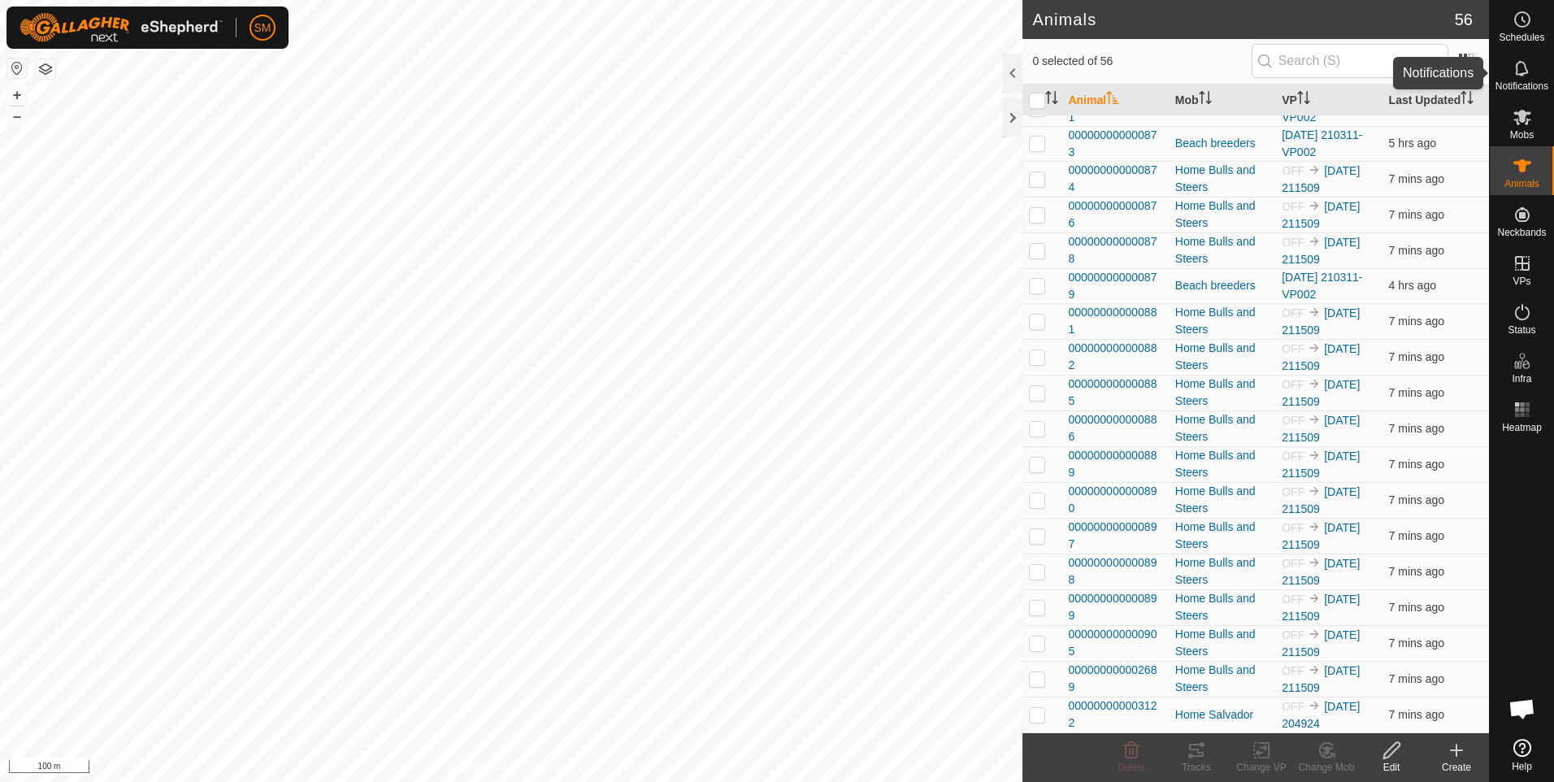
click at [1521, 71] on icon at bounding box center [1523, 69] width 20 height 20
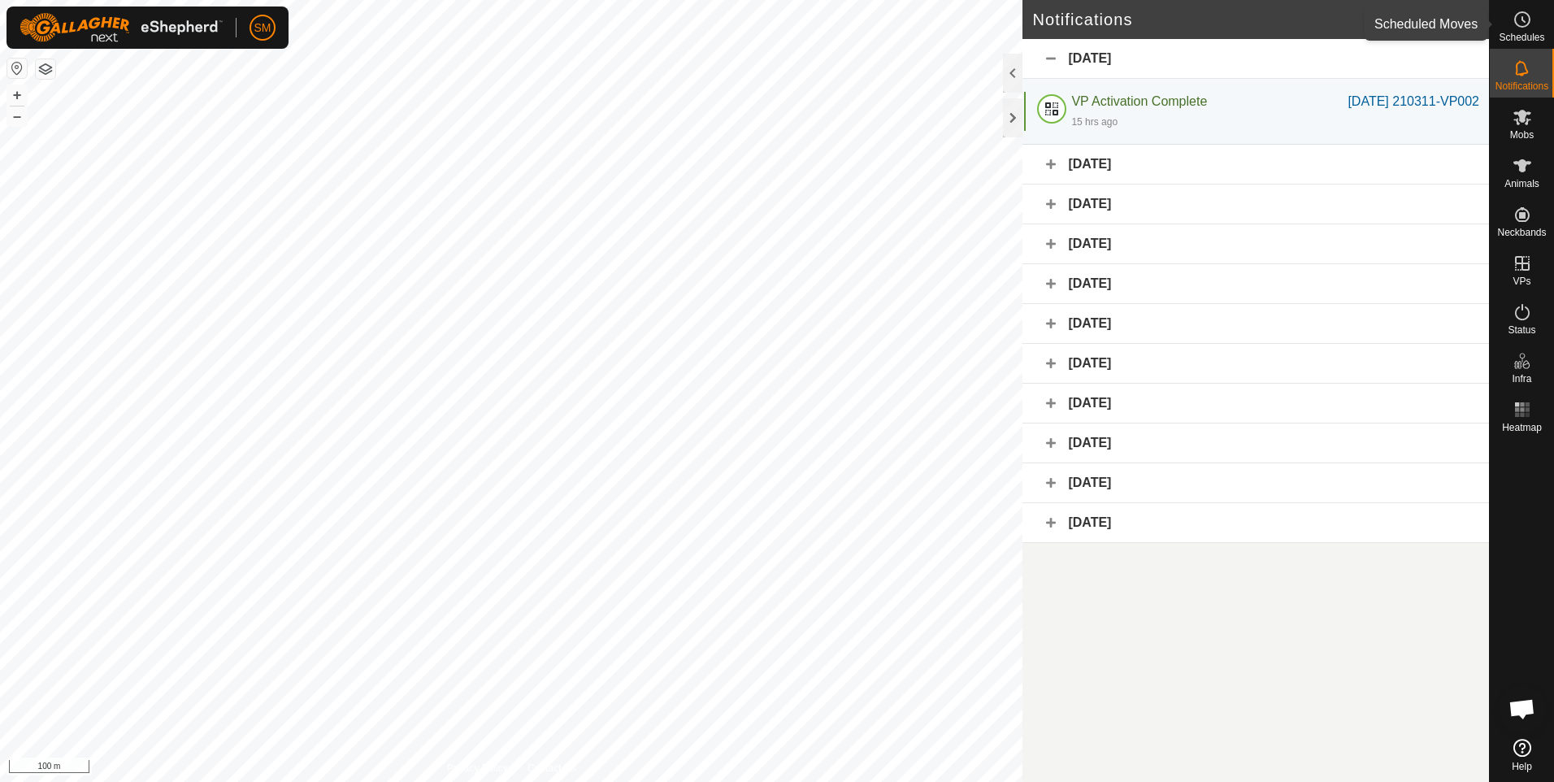
click at [1524, 25] on icon at bounding box center [1523, 20] width 20 height 20
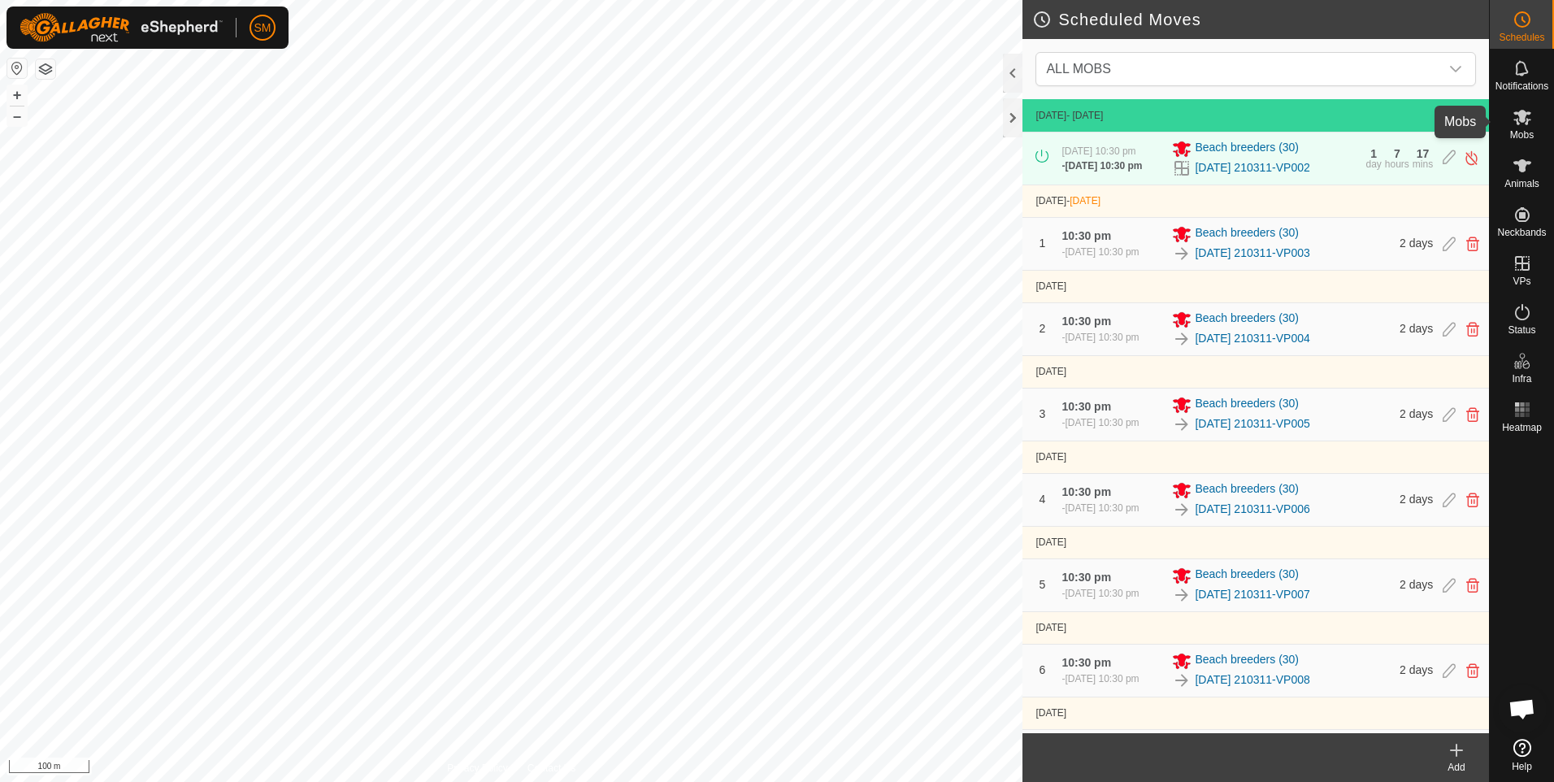
click at [1525, 131] on span "Mobs" at bounding box center [1522, 135] width 24 height 10
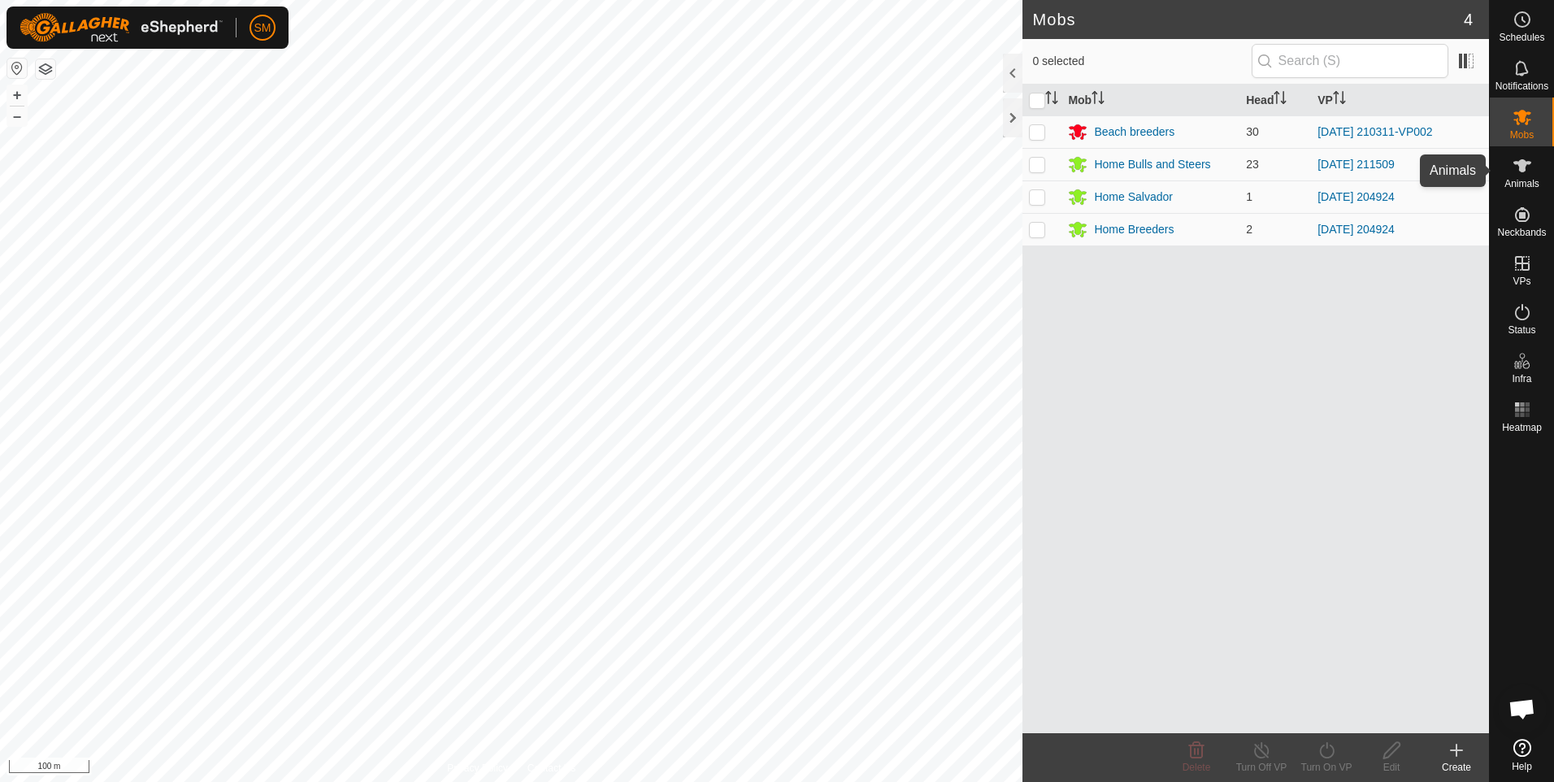
click at [1518, 177] on es-animals-svg-icon at bounding box center [1522, 166] width 29 height 26
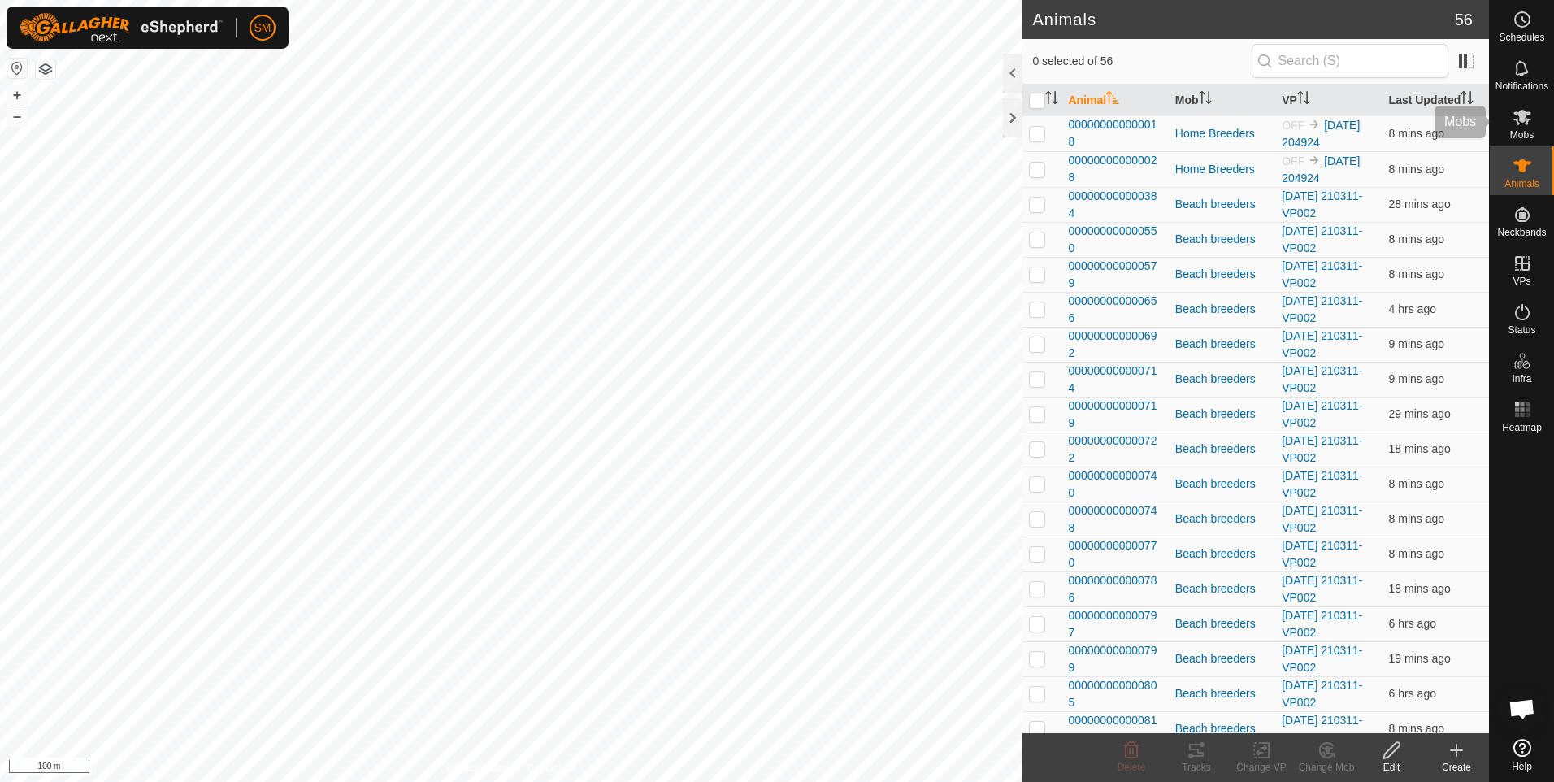
click at [1523, 131] on span "Mobs" at bounding box center [1522, 135] width 24 height 10
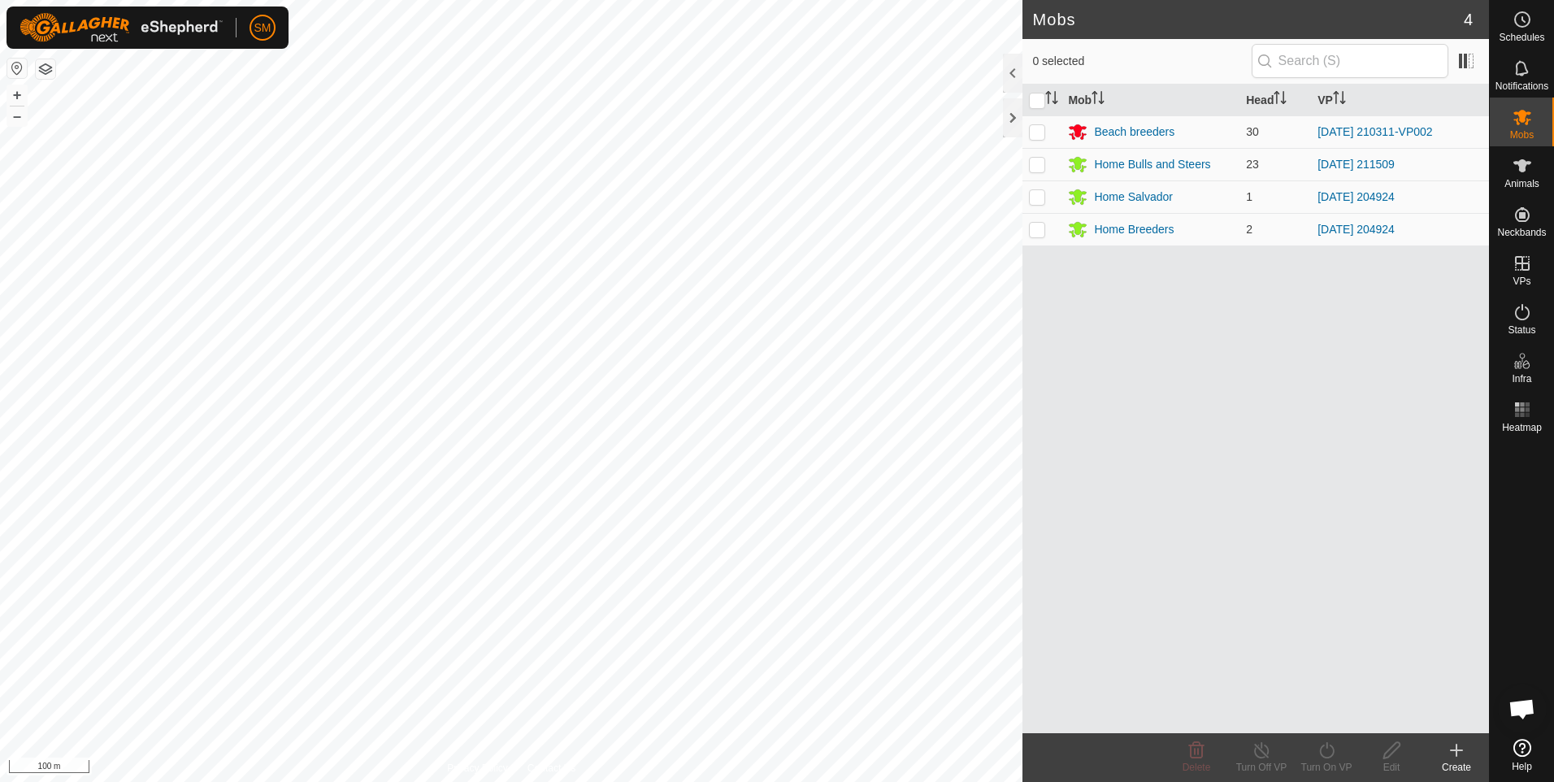
click at [1519, 753] on icon at bounding box center [1523, 748] width 18 height 18
click at [1524, 177] on es-animals-svg-icon at bounding box center [1522, 166] width 29 height 26
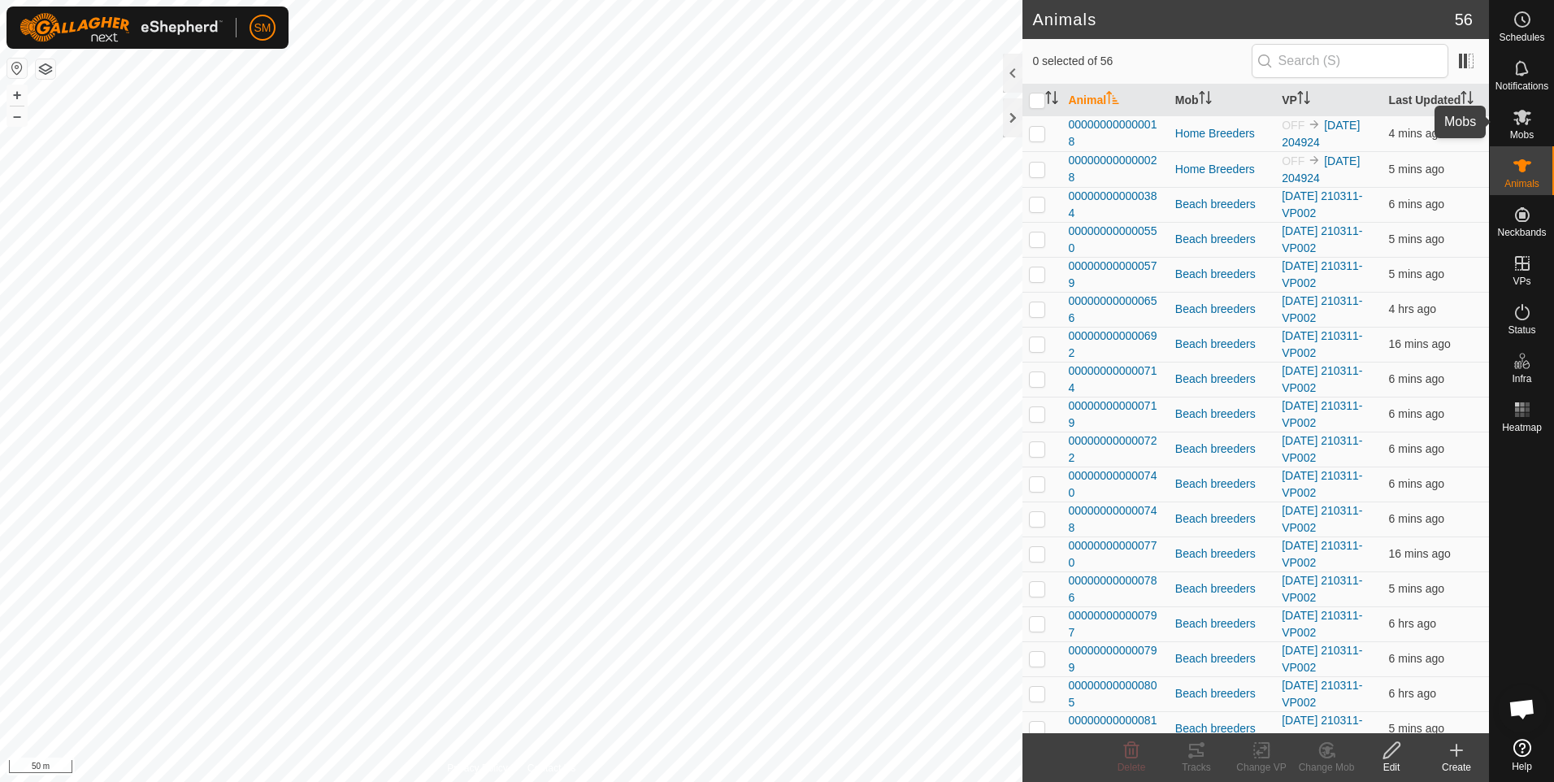
click at [1522, 124] on icon at bounding box center [1523, 117] width 20 height 20
